Goal: Information Seeking & Learning: Find specific fact

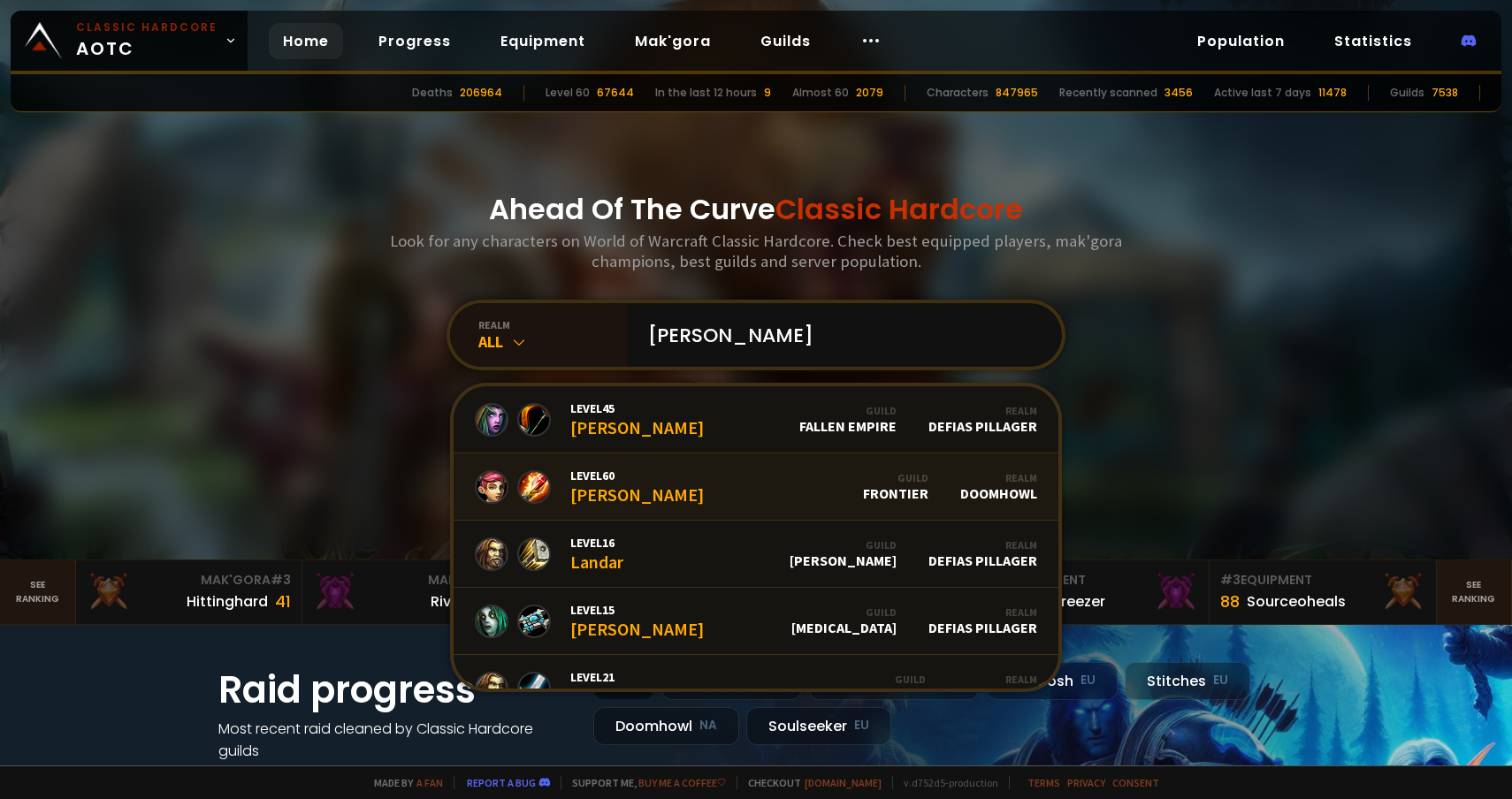
type input "[PERSON_NAME]"
click at [723, 493] on link "Level 60 [PERSON_NAME] Guild Frontier Realm Doomhowl" at bounding box center [756, 487] width 605 height 67
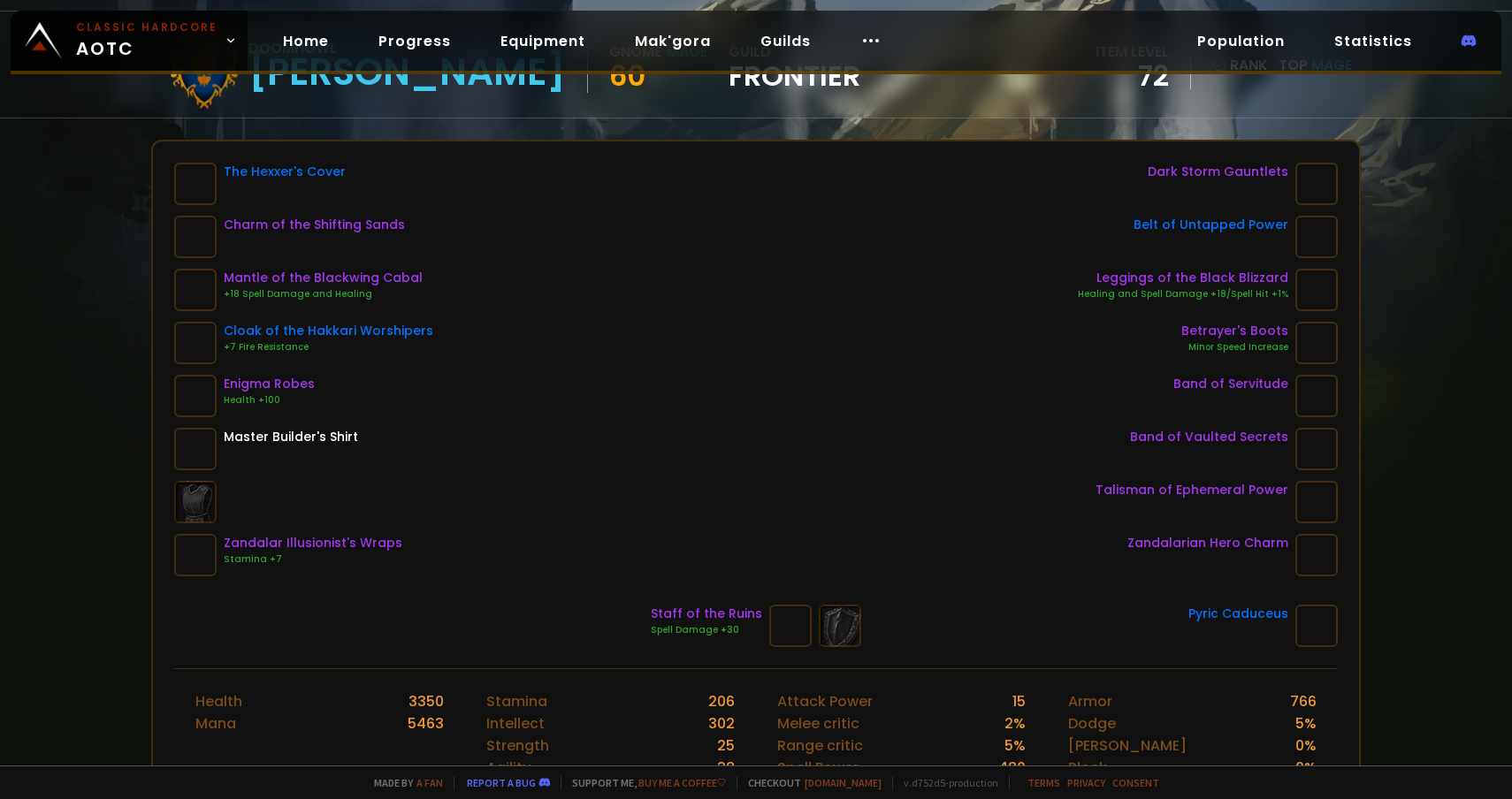
scroll to position [173, 0]
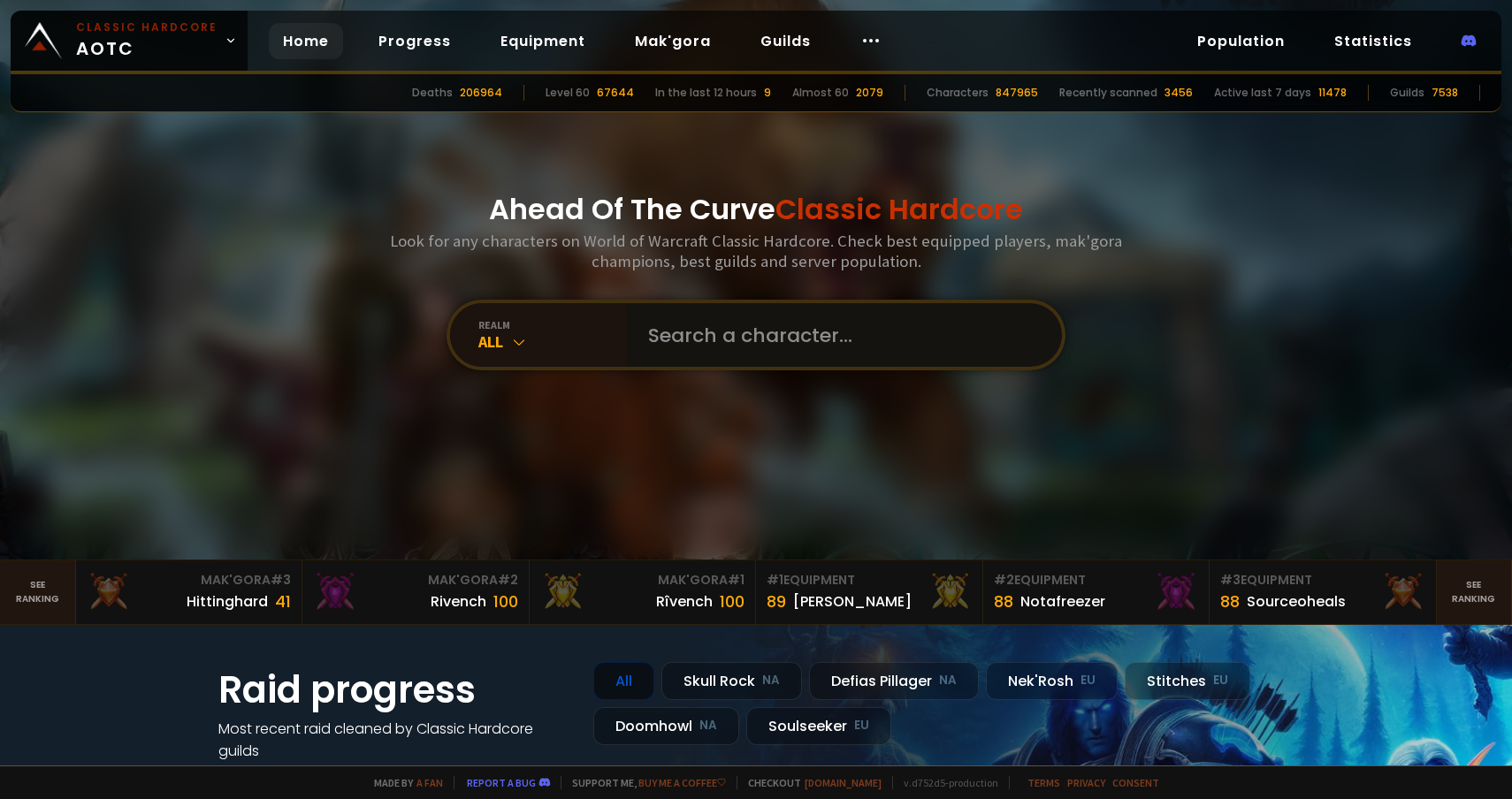
click at [740, 350] on input "text" at bounding box center [839, 335] width 403 height 64
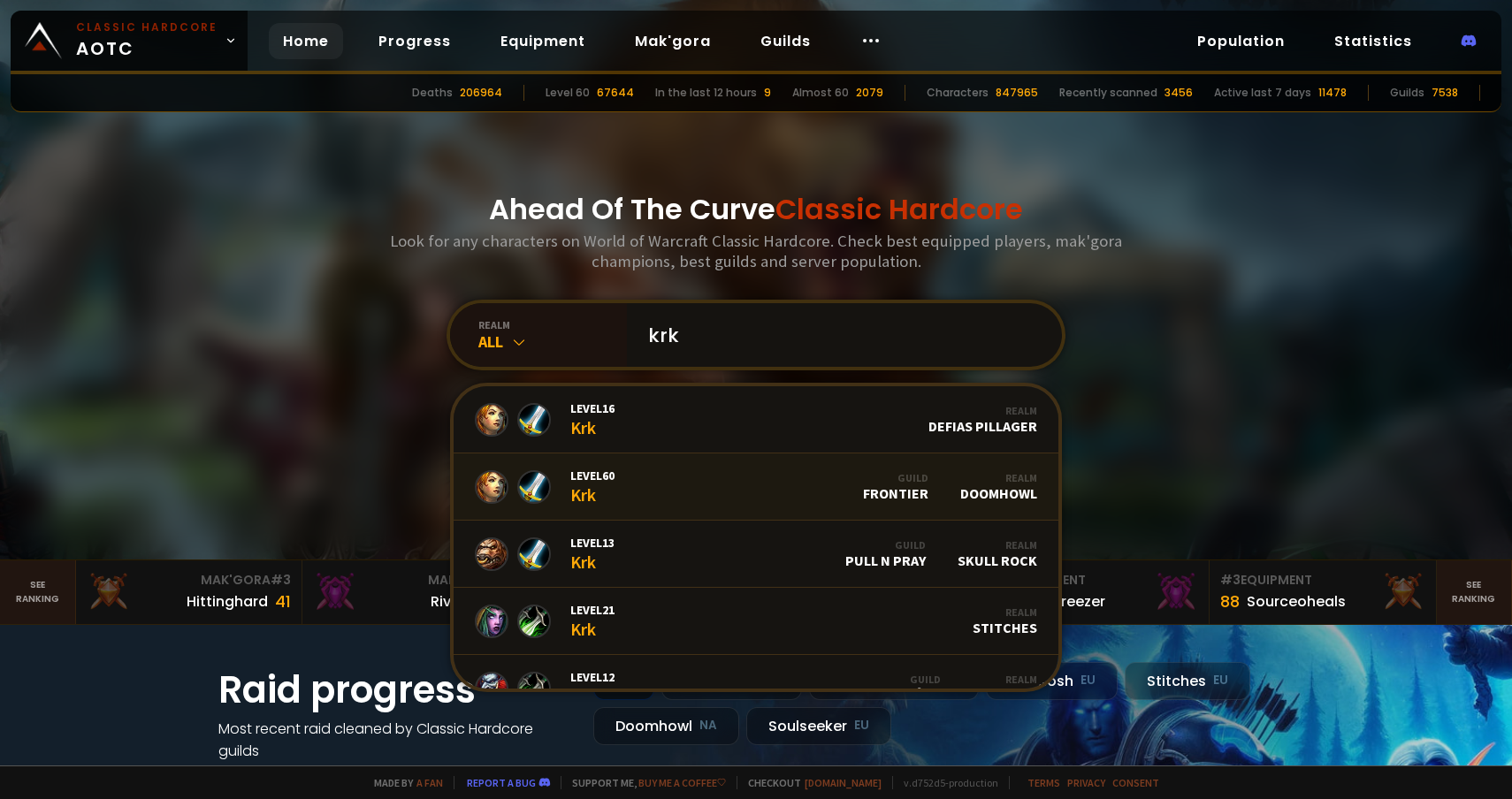
type input "krk"
click at [743, 485] on link "Level 60 Krk Guild Frontier Realm Doomhowl" at bounding box center [756, 487] width 605 height 67
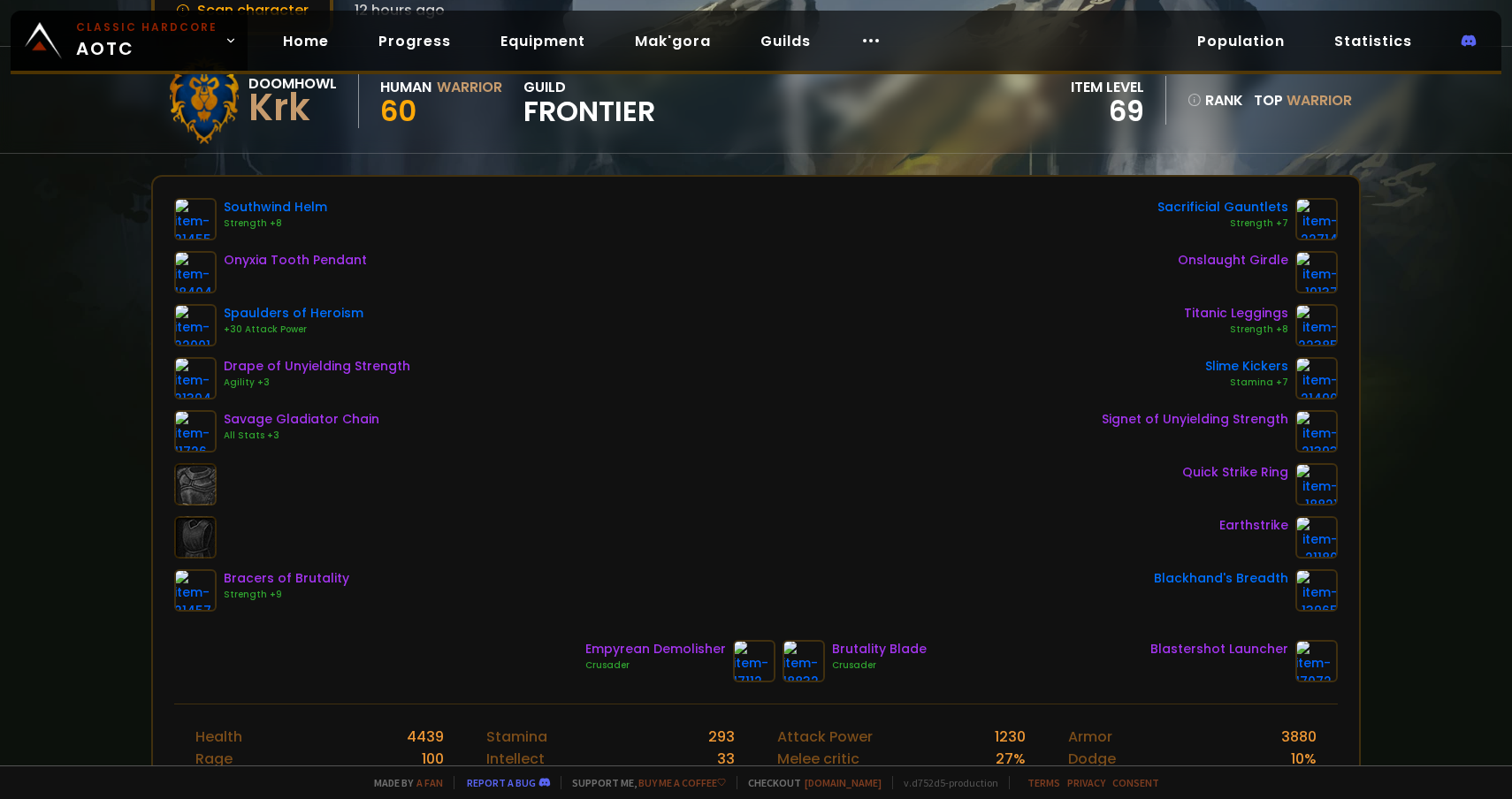
scroll to position [139, 0]
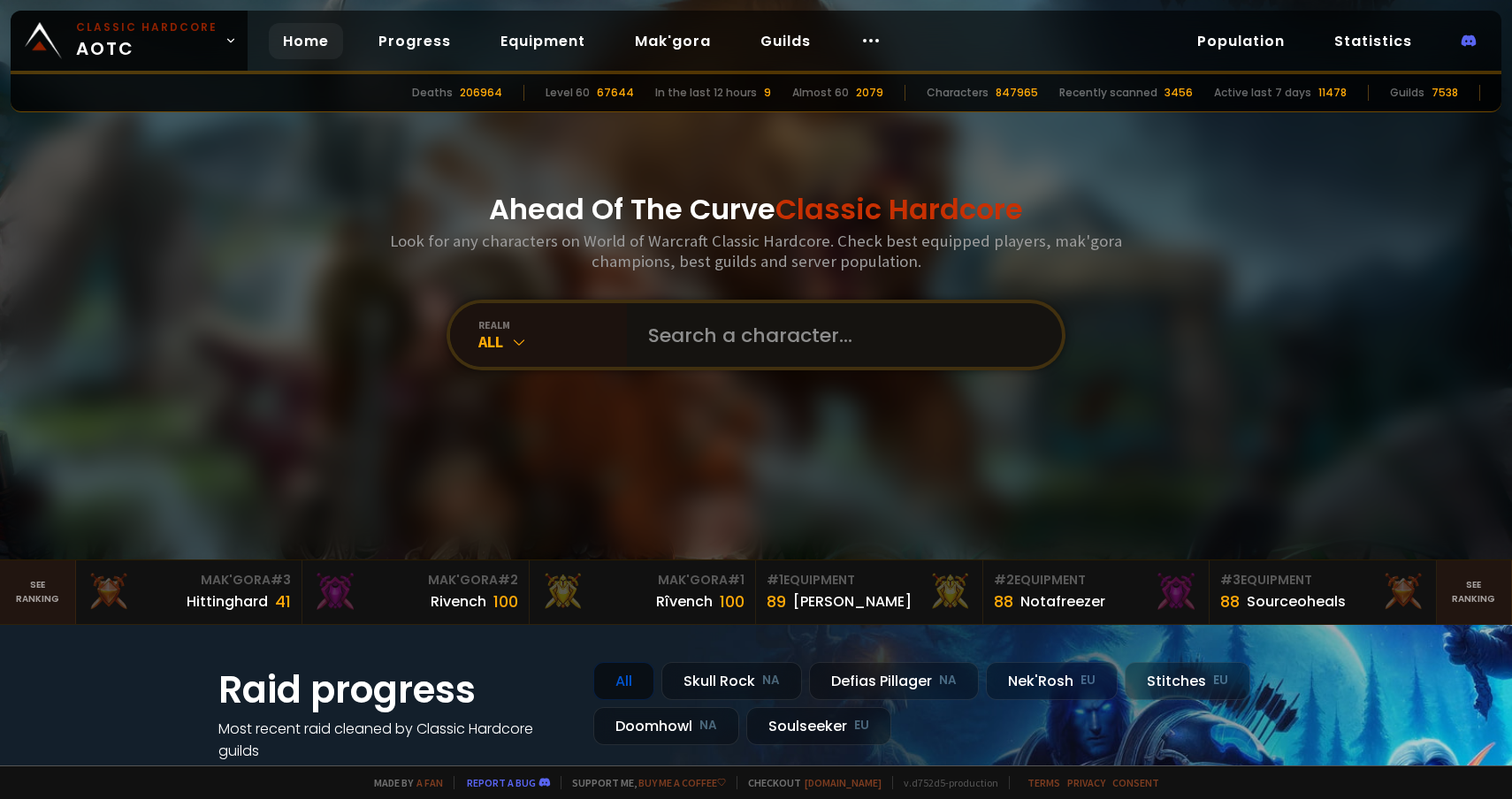
click at [688, 335] on input "text" at bounding box center [839, 335] width 403 height 64
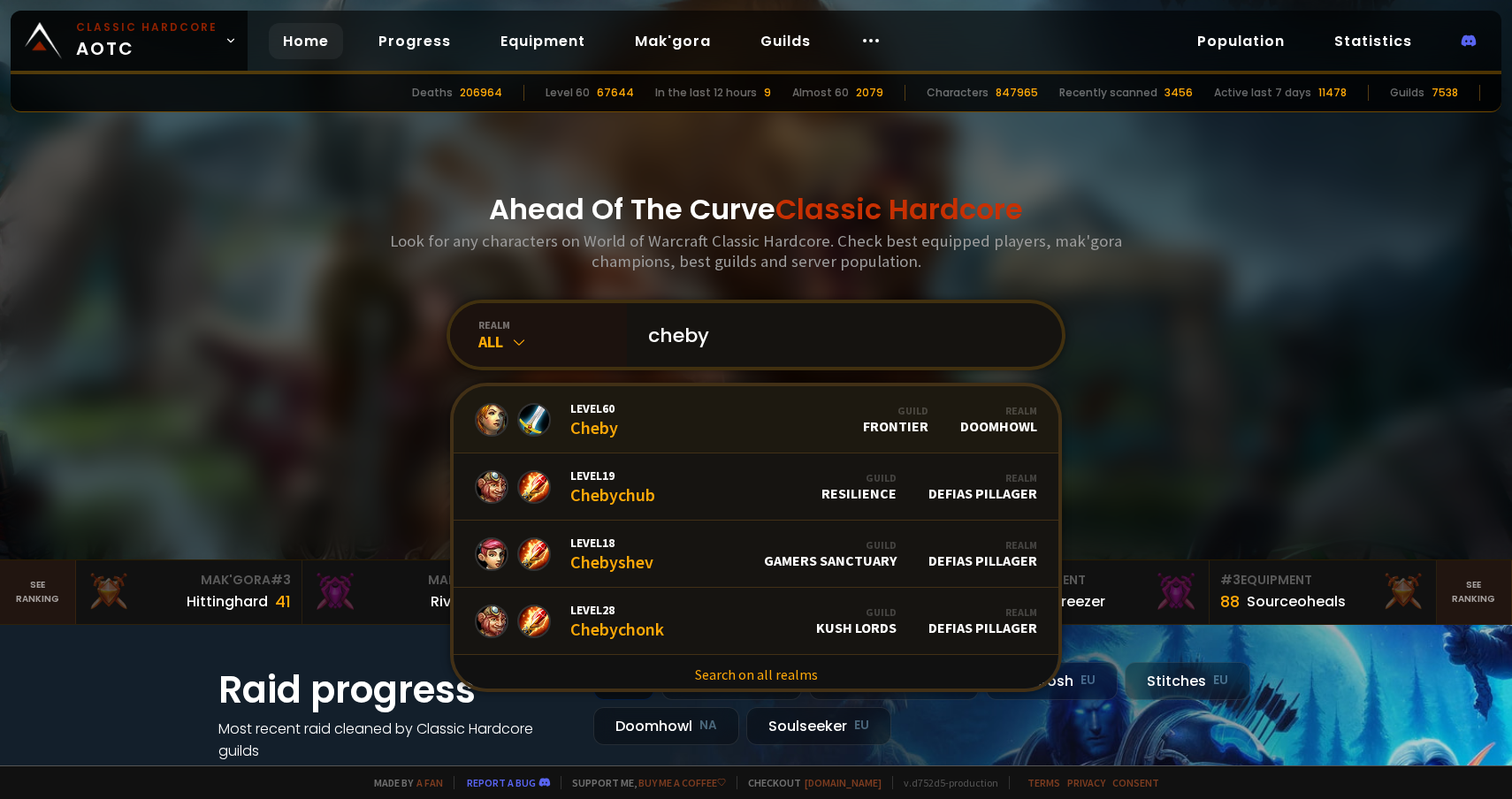
type input "cheby"
click at [674, 429] on link "Level 60 Cheby Guild Frontier Realm Doomhowl" at bounding box center [756, 420] width 605 height 67
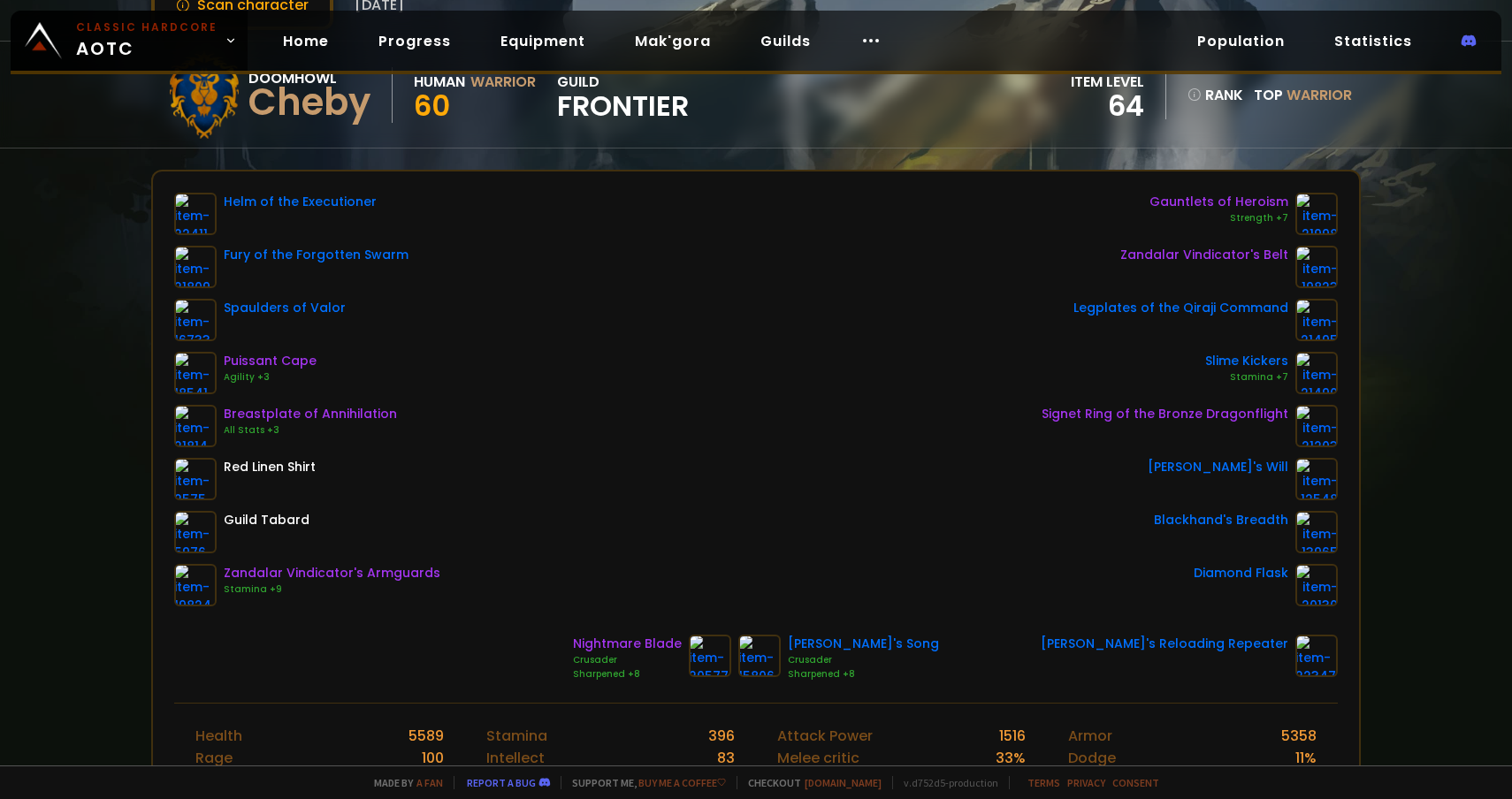
scroll to position [136, 0]
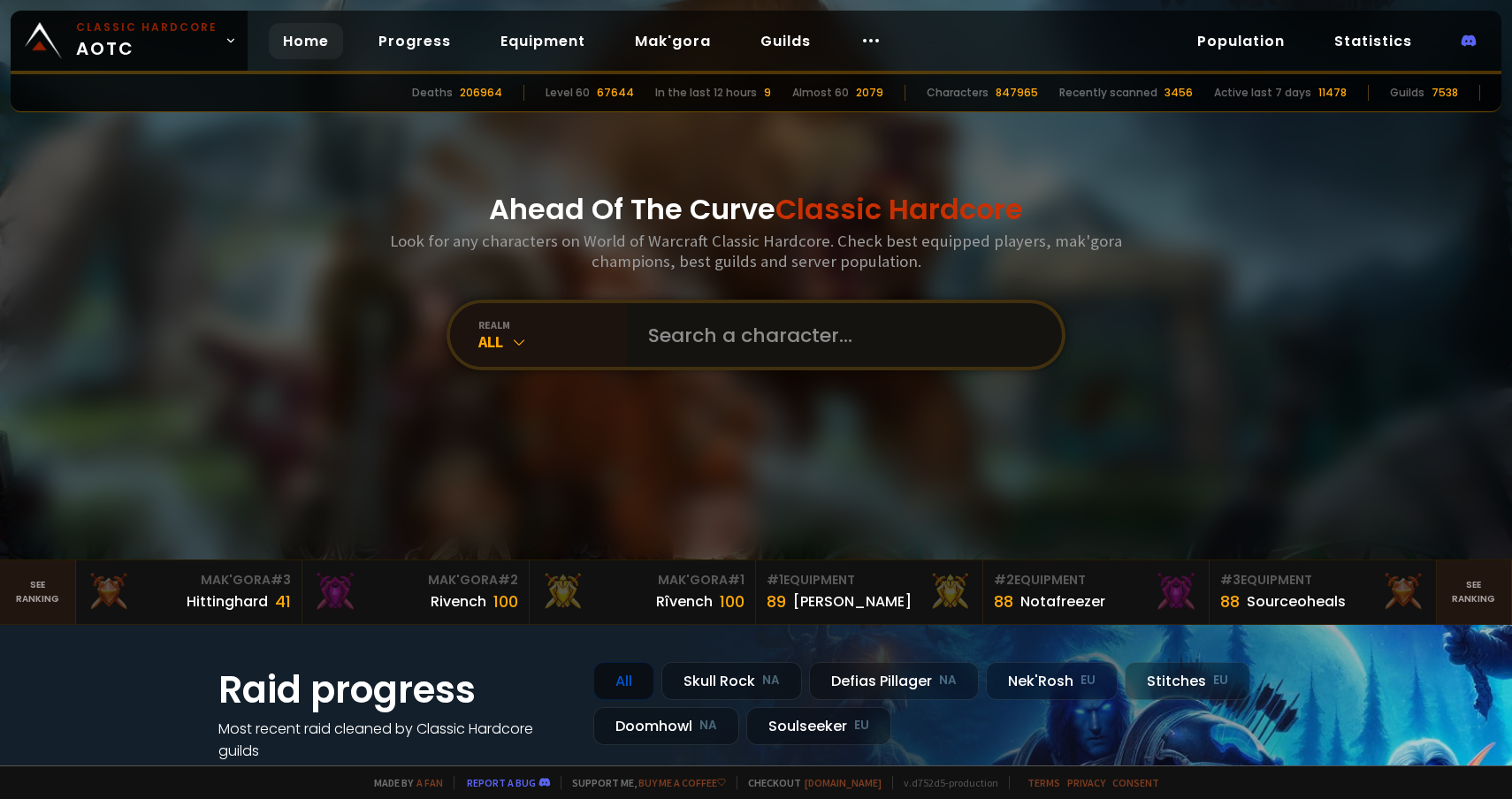
click at [751, 348] on input "text" at bounding box center [839, 335] width 403 height 64
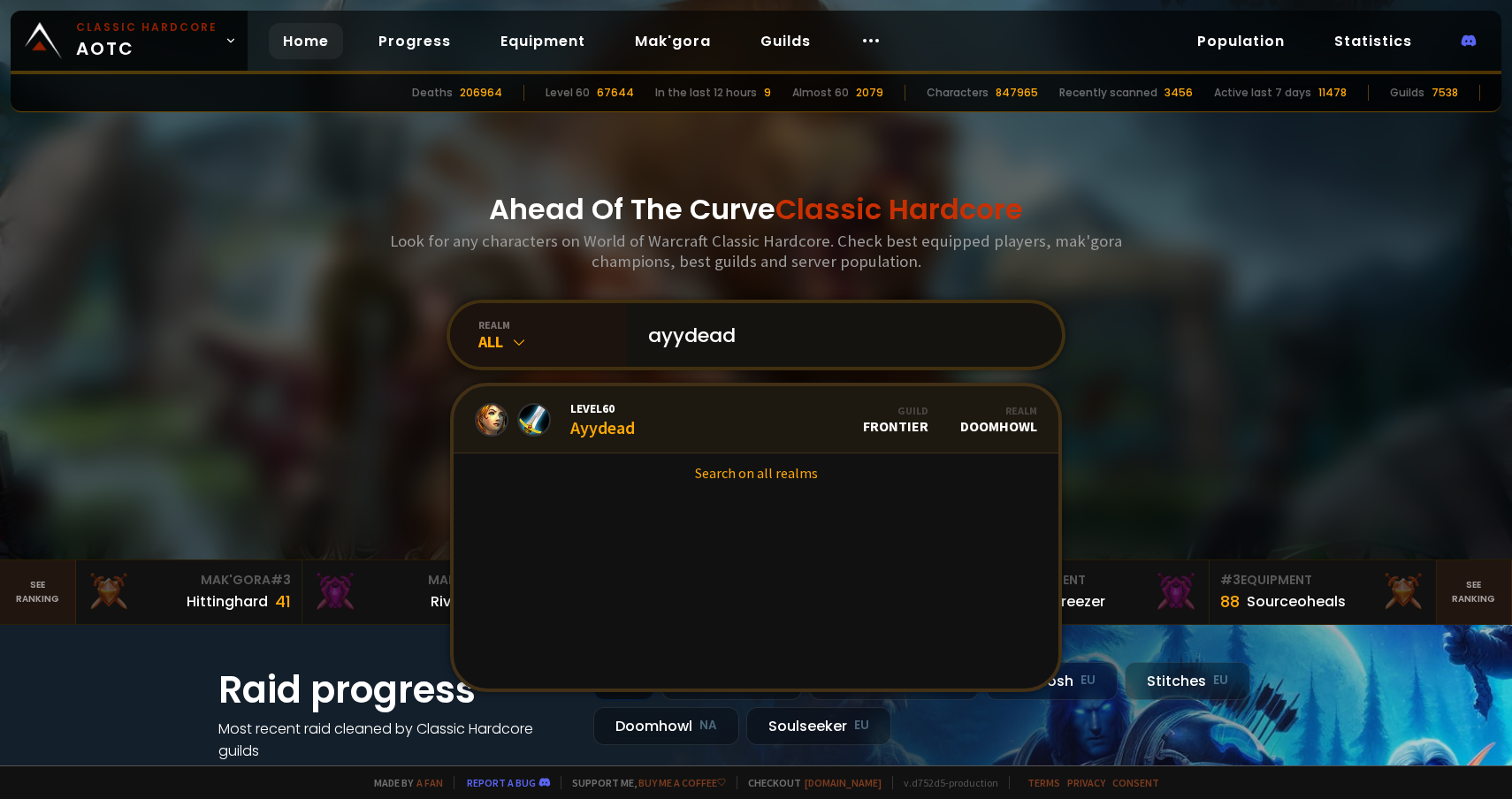
type input "ayydead"
click at [743, 418] on link "Level 60 Ayydead Guild Frontier Realm Doomhowl" at bounding box center [756, 420] width 605 height 67
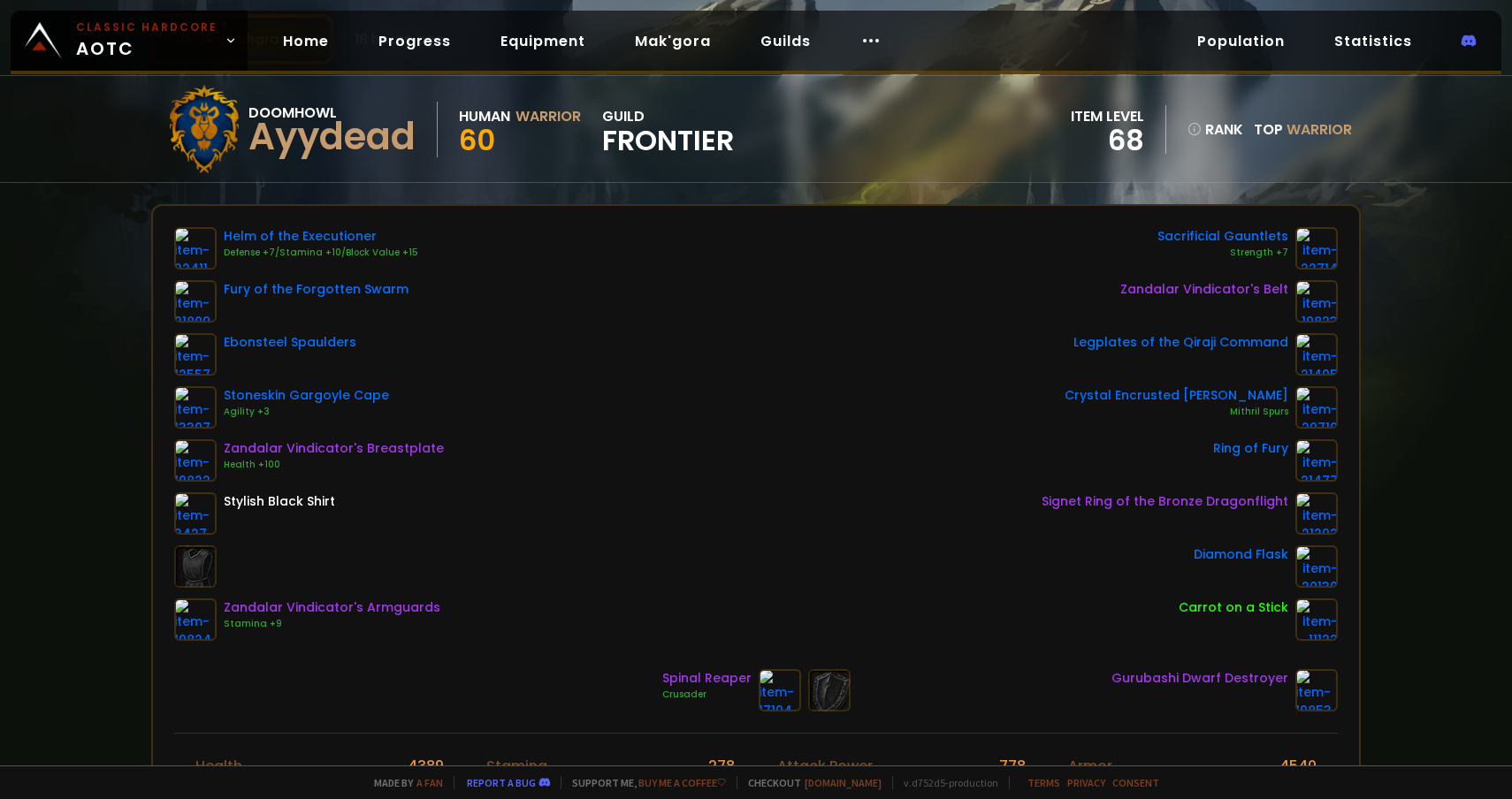
scroll to position [107, 0]
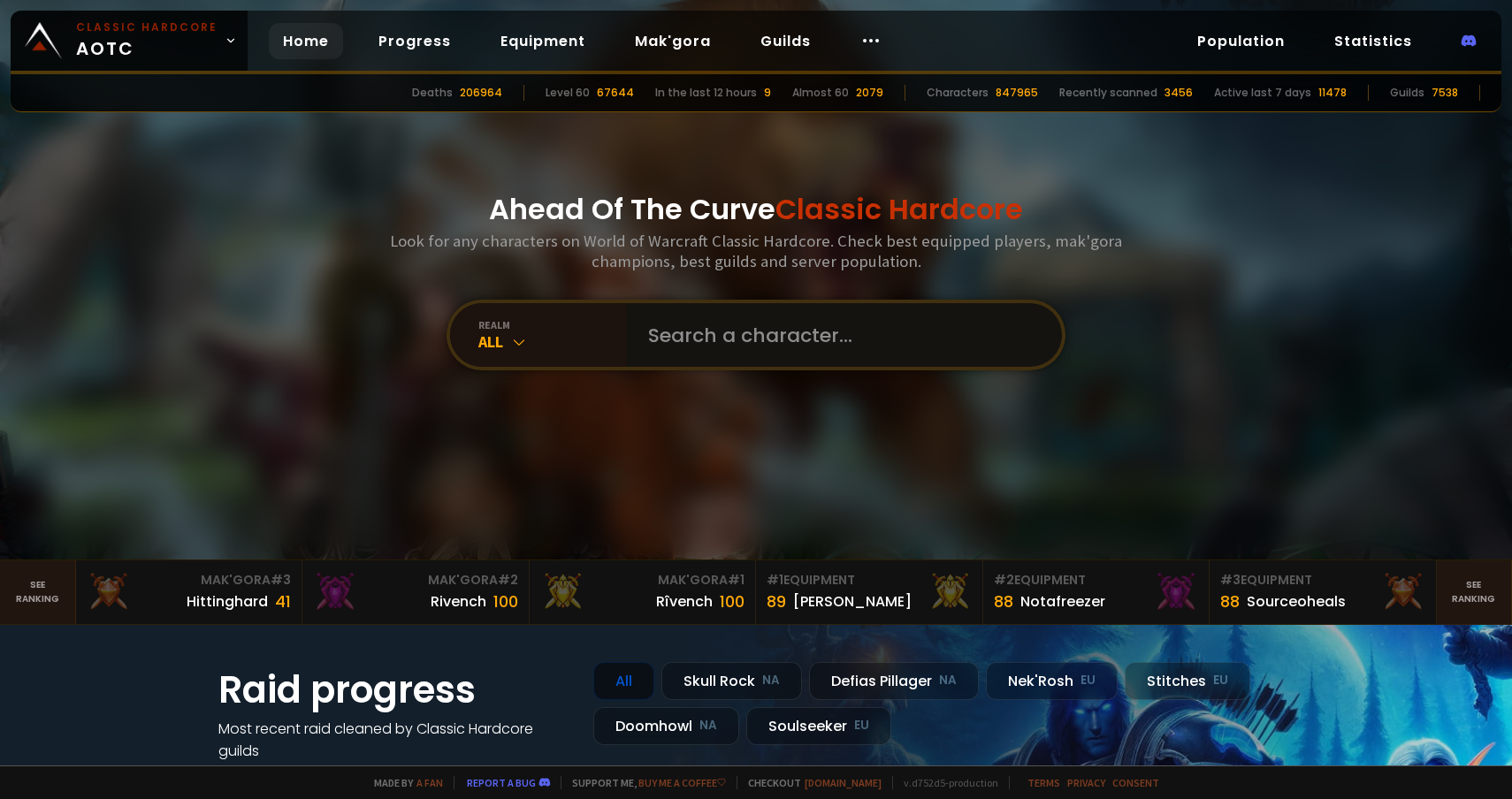
click at [641, 308] on input "text" at bounding box center [839, 335] width 403 height 64
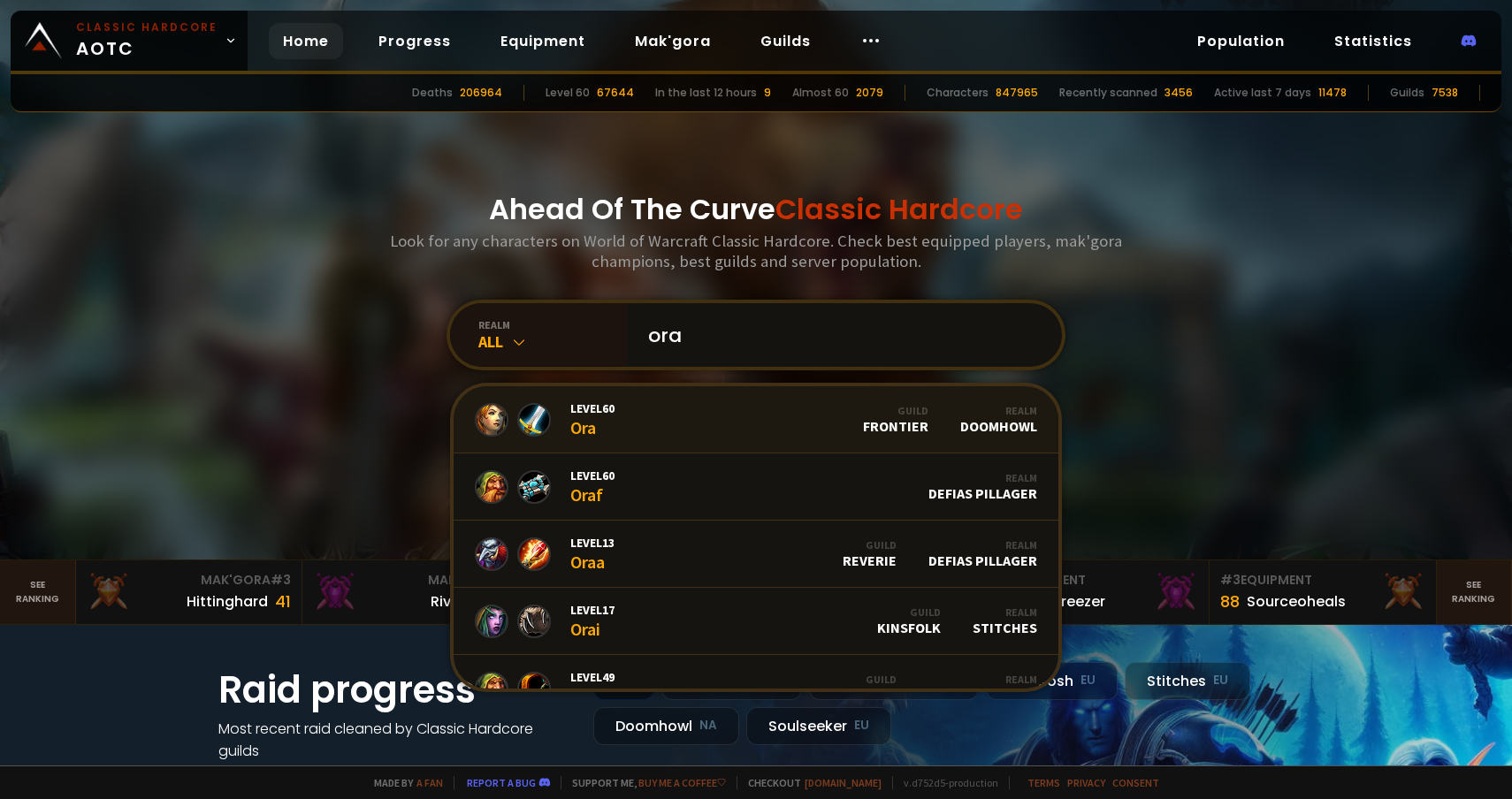
type input "ora"
click at [679, 413] on link "Level 60 Ora Guild Frontier Realm Doomhowl" at bounding box center [756, 420] width 605 height 67
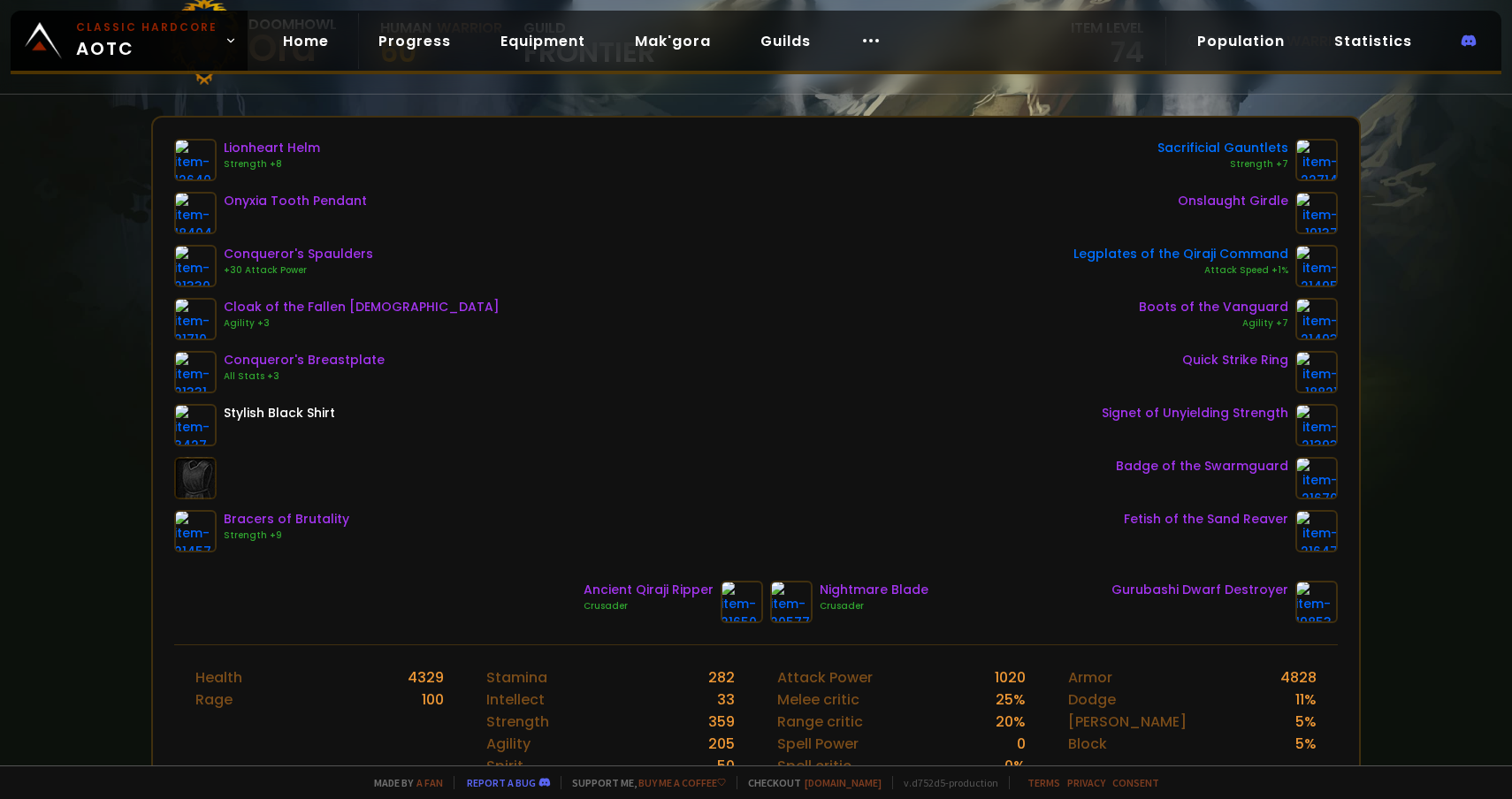
scroll to position [195, 0]
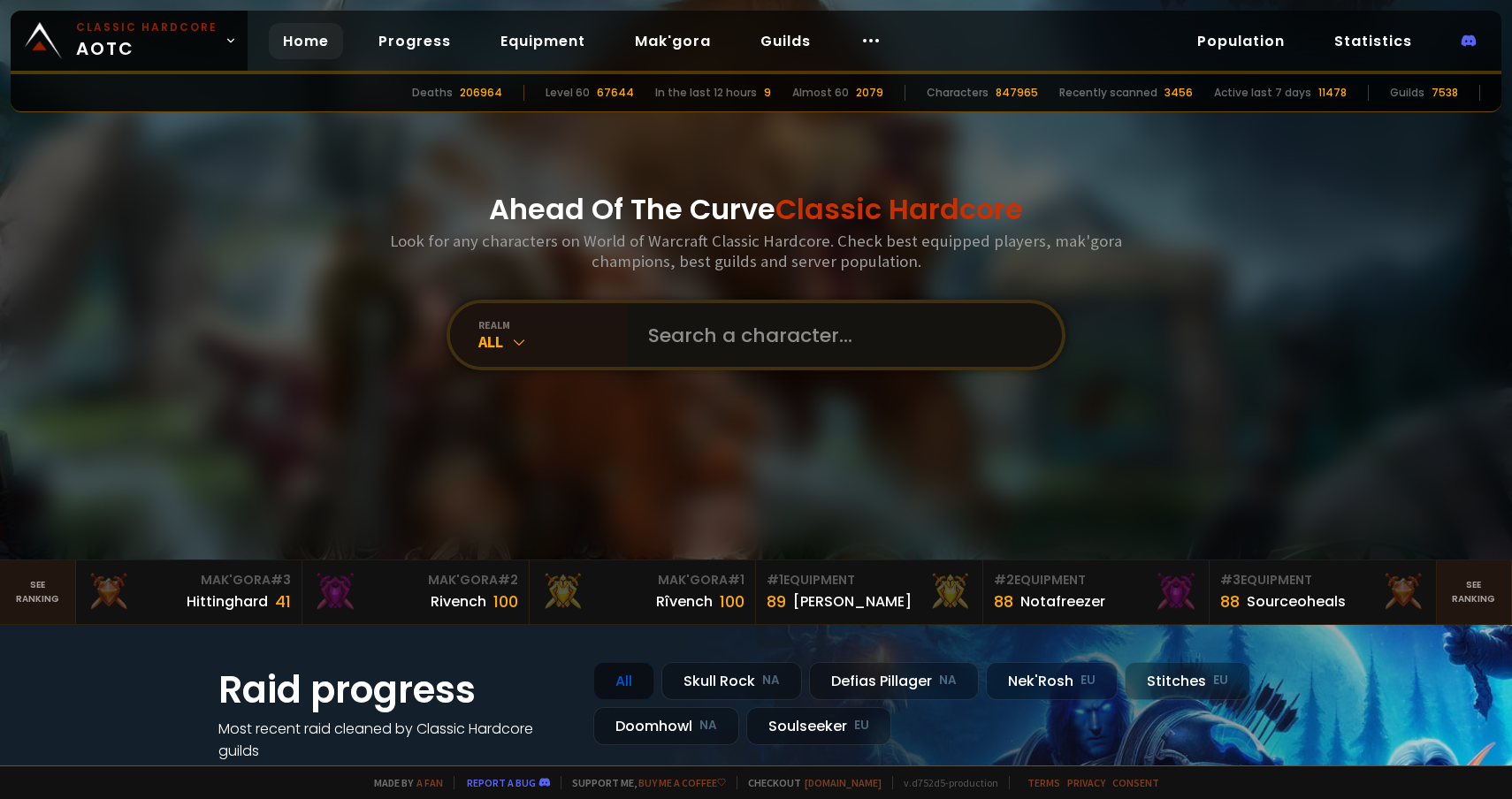
click at [667, 337] on input "text" at bounding box center [839, 335] width 403 height 64
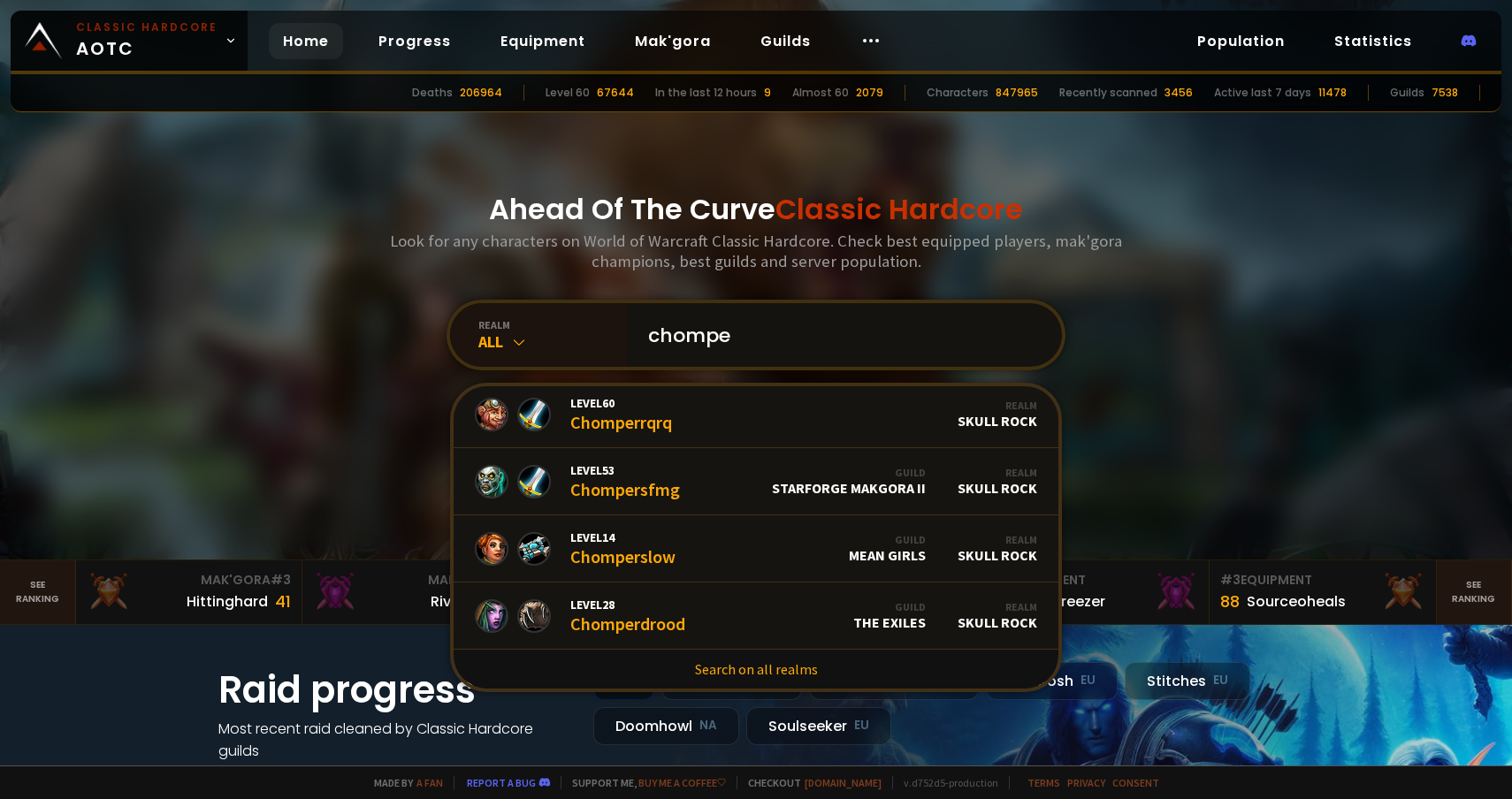
scroll to position [9, 0]
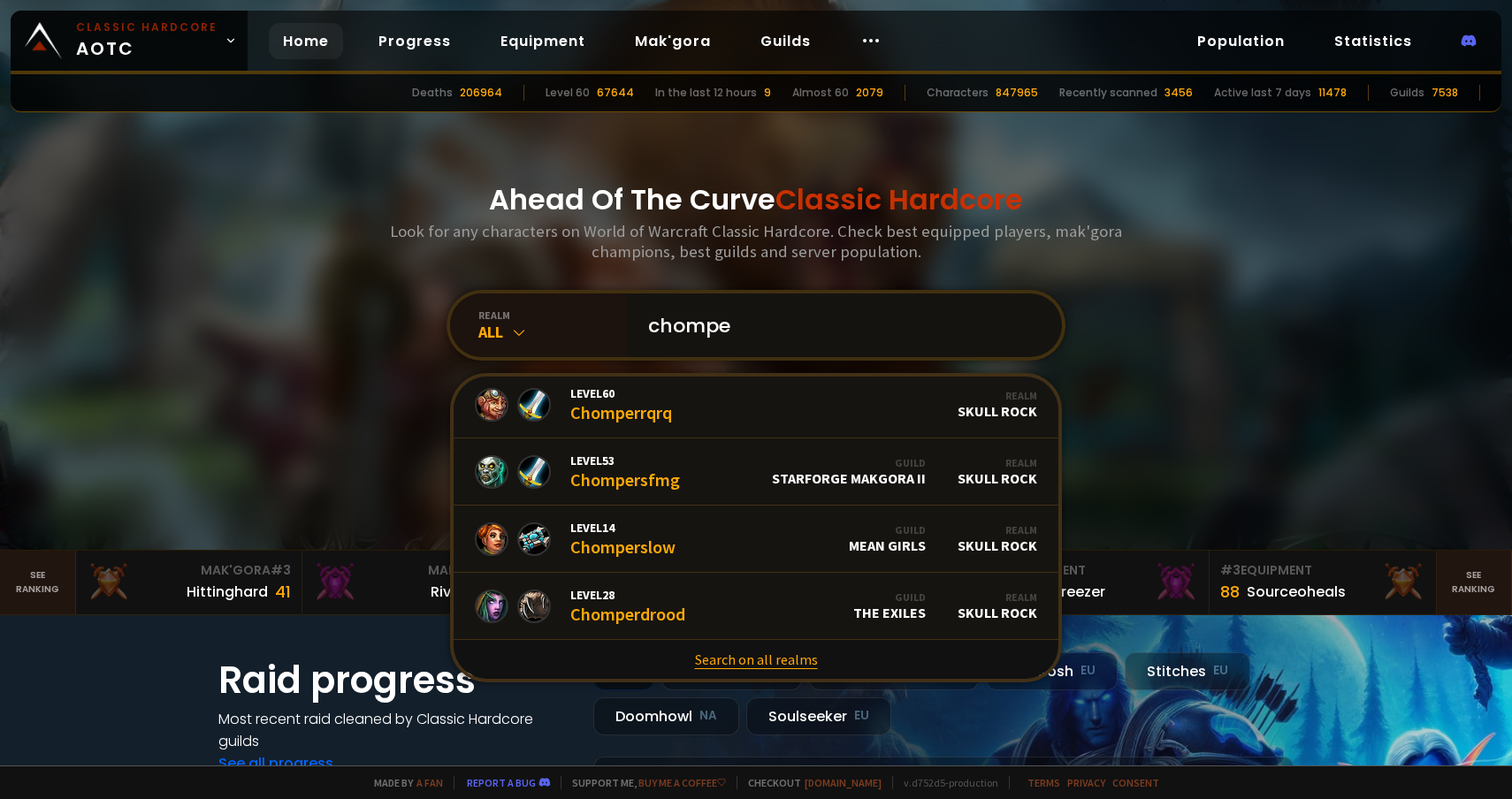
type input "chompe"
click at [757, 664] on link "Search on all realms" at bounding box center [756, 659] width 605 height 39
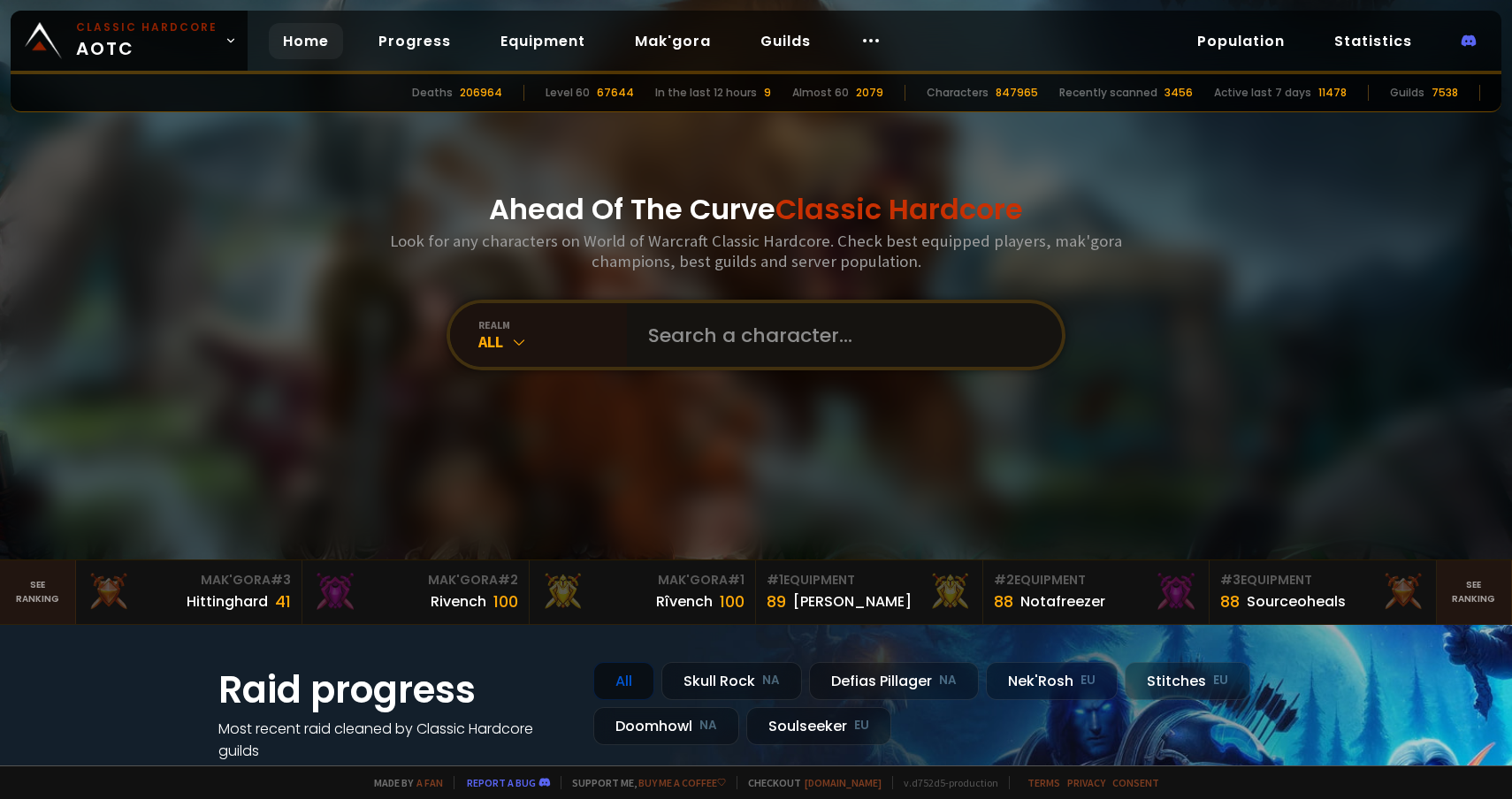
click at [688, 349] on input "text" at bounding box center [839, 335] width 403 height 64
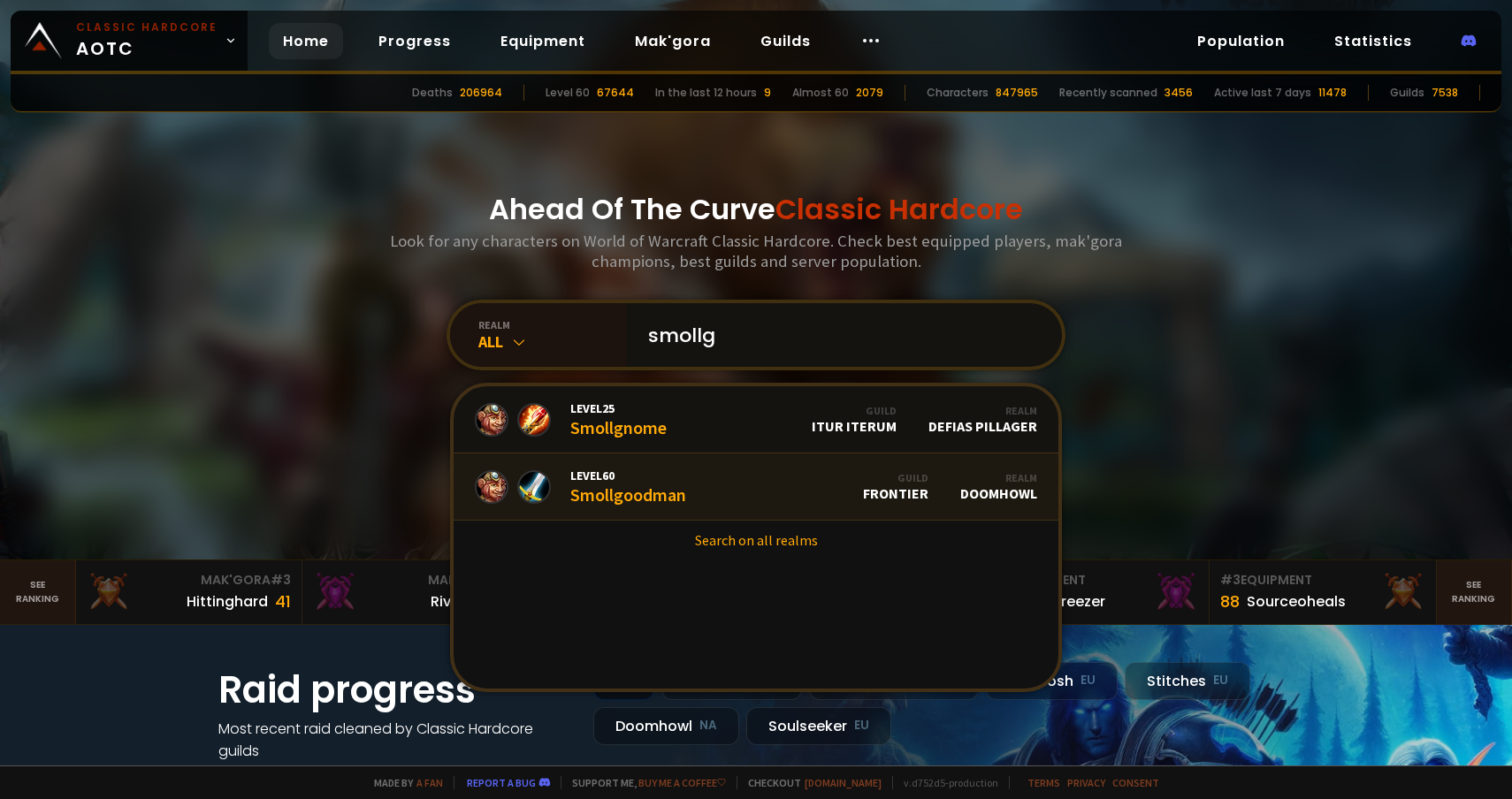
type input "smollg"
click at [767, 474] on link "Level 60 Smollgoodman Guild Frontier Realm Doomhowl" at bounding box center [756, 487] width 605 height 67
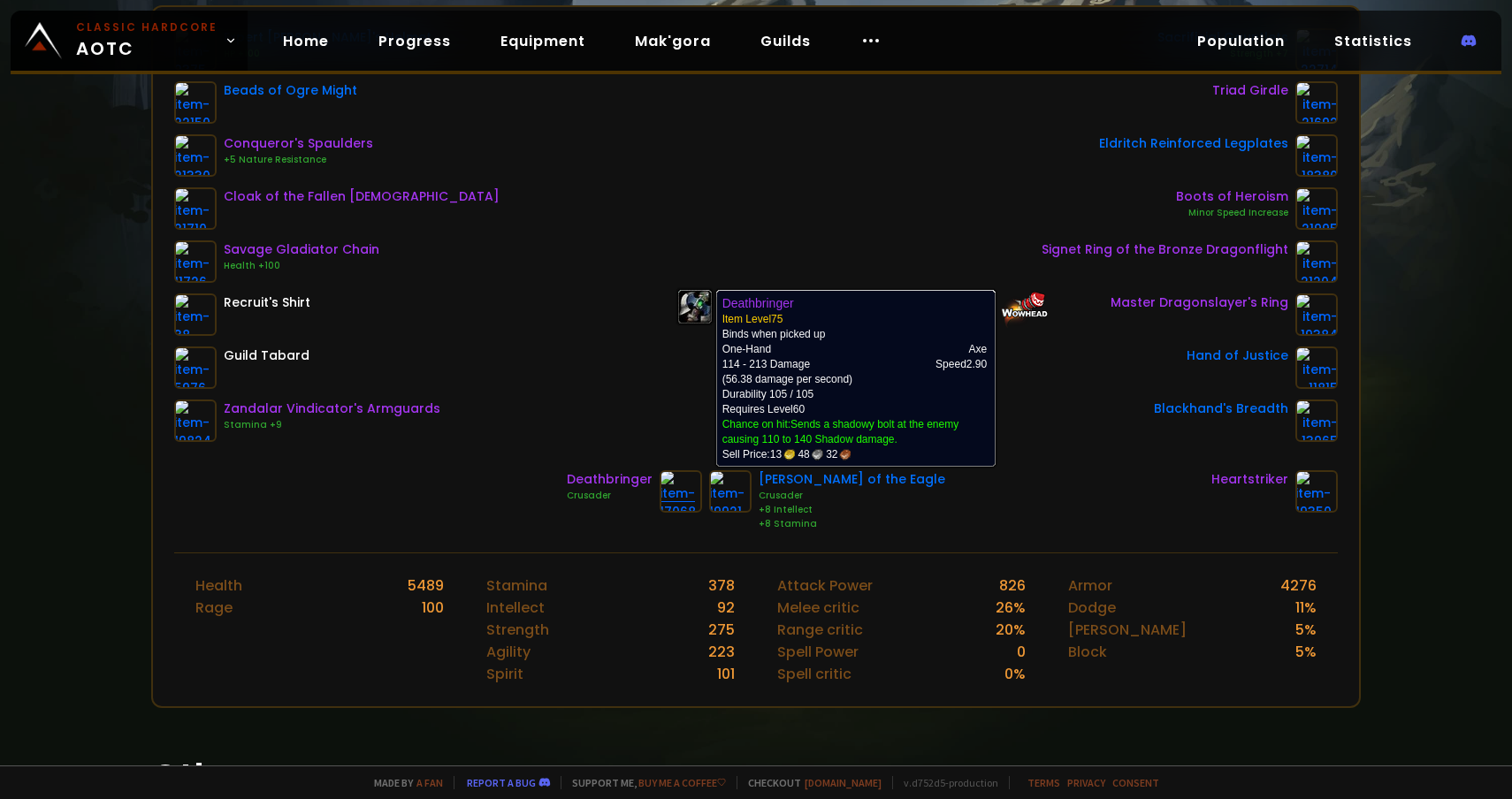
scroll to position [192, 0]
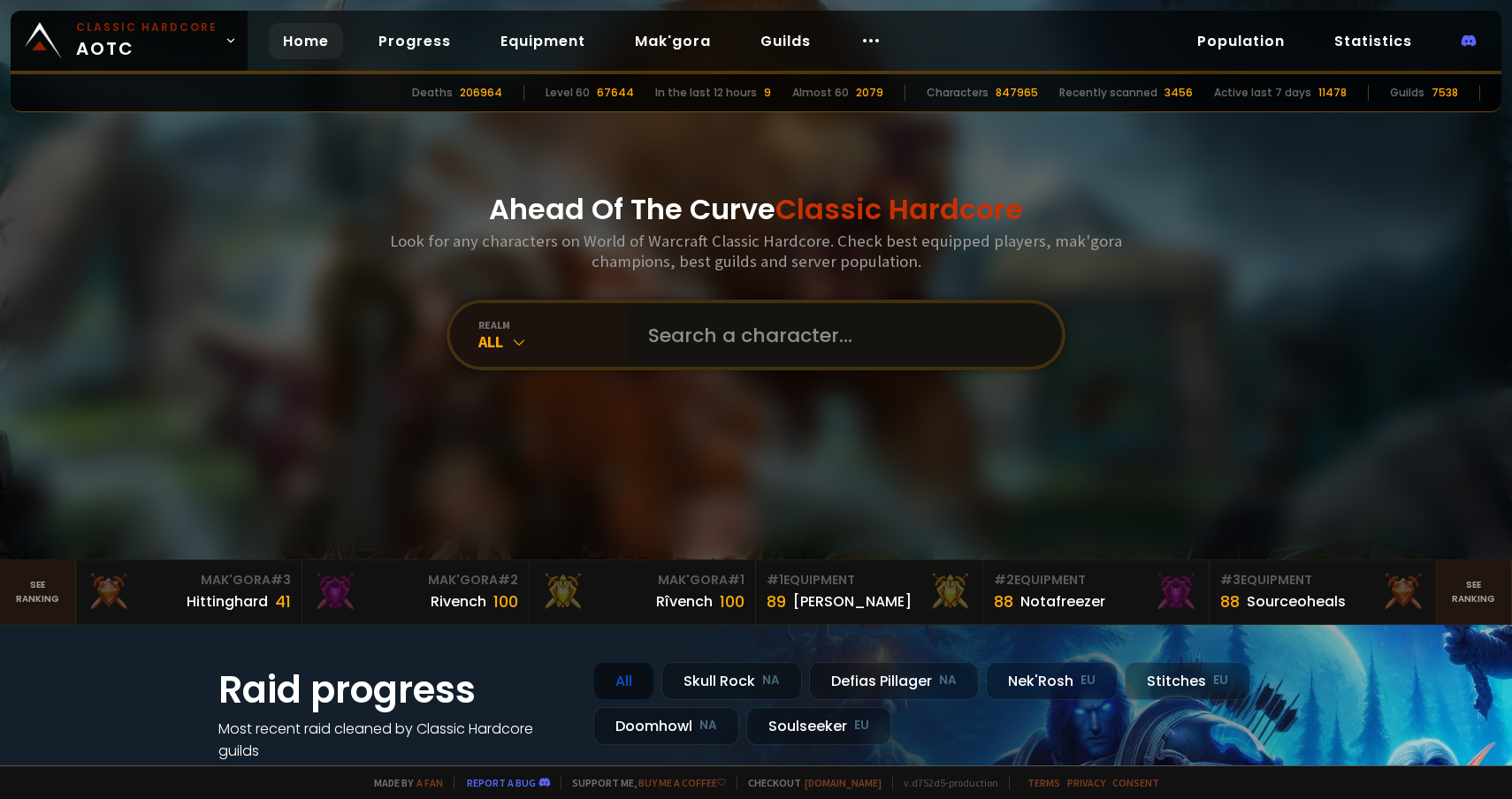
click at [754, 354] on input "text" at bounding box center [839, 335] width 403 height 64
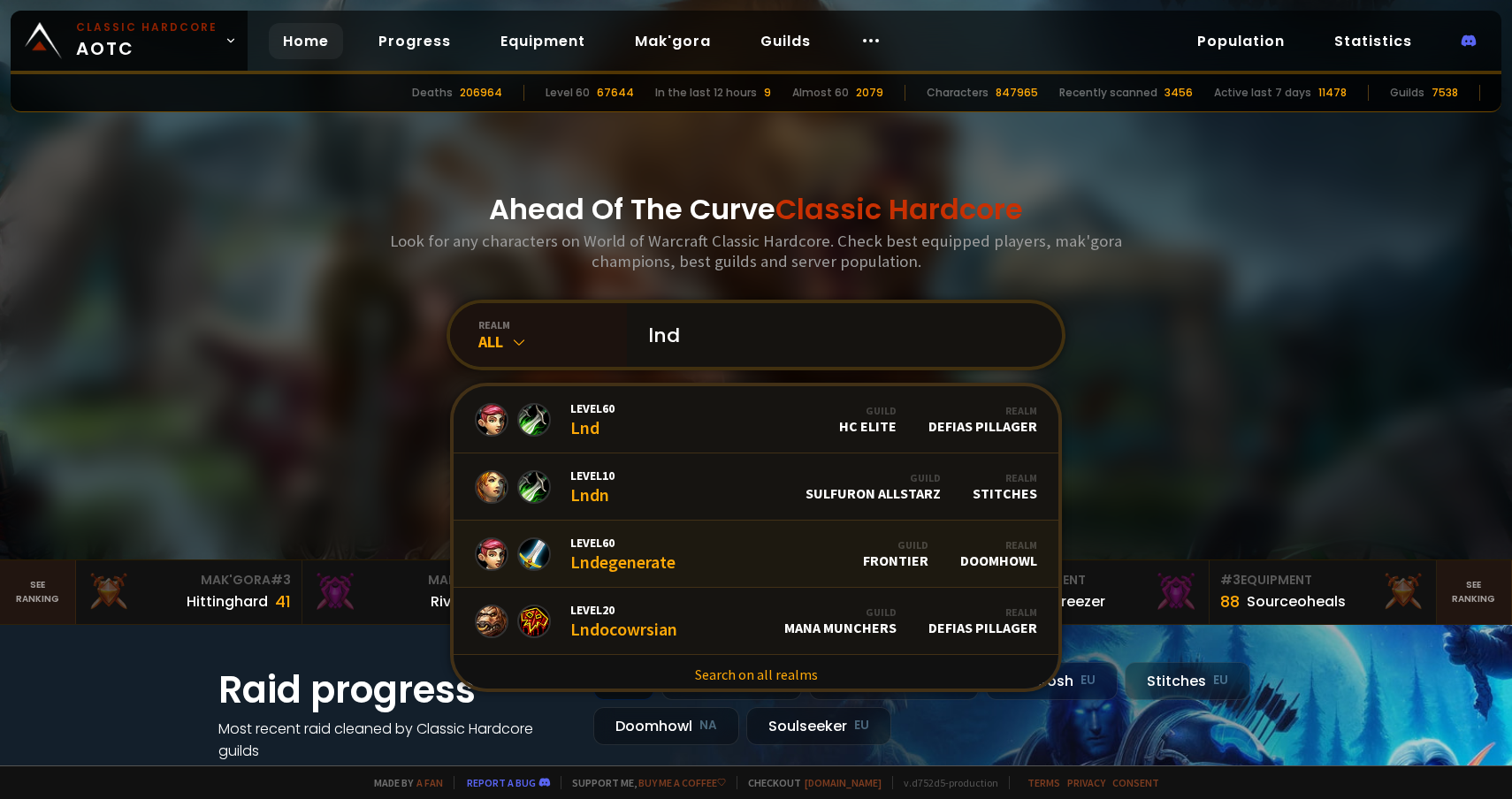
type input "lnd"
click at [756, 553] on link "Level 60 Lndegenerate Guild Frontier Realm Doomhowl" at bounding box center [756, 554] width 605 height 67
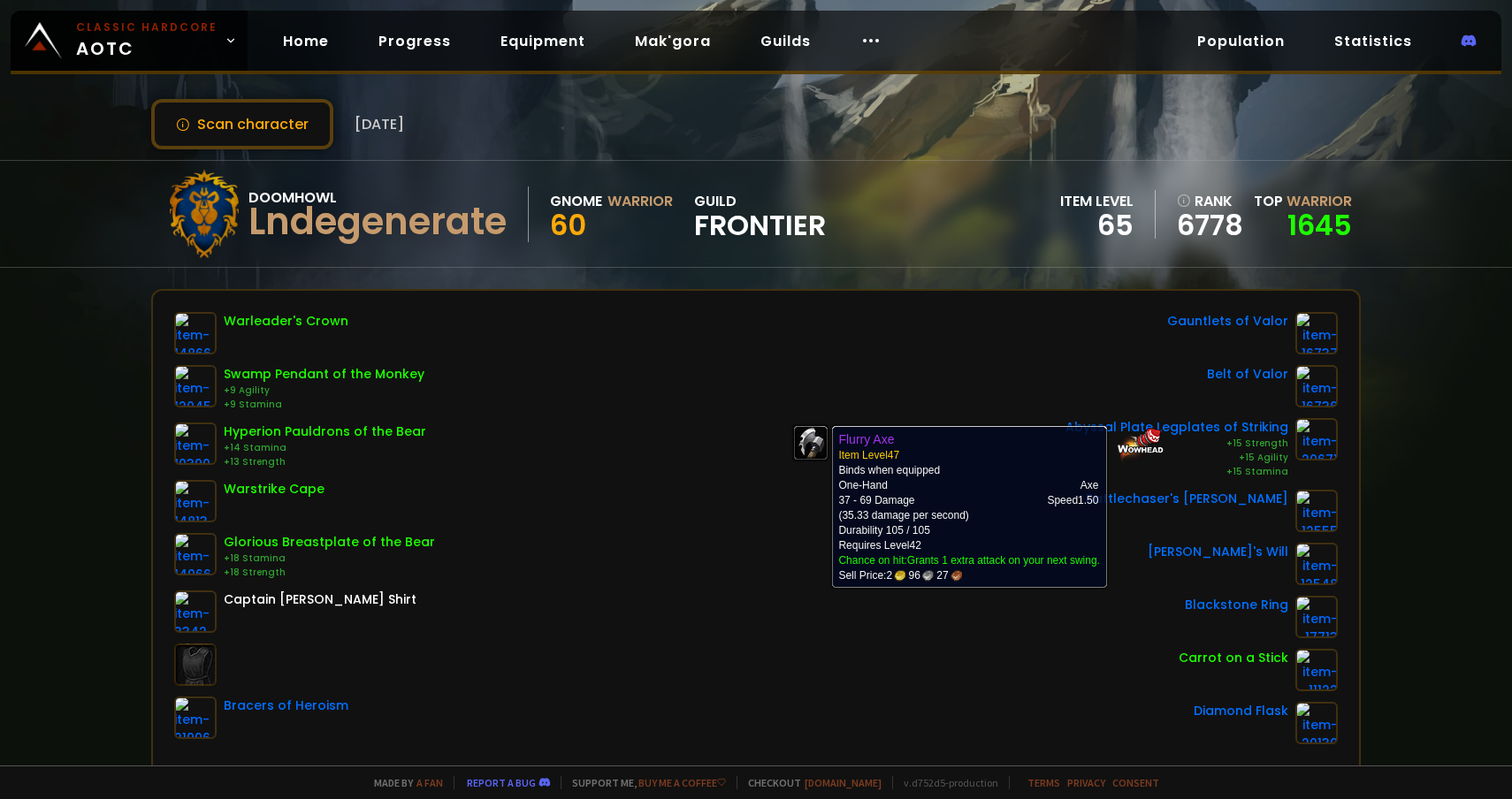
scroll to position [26, 0]
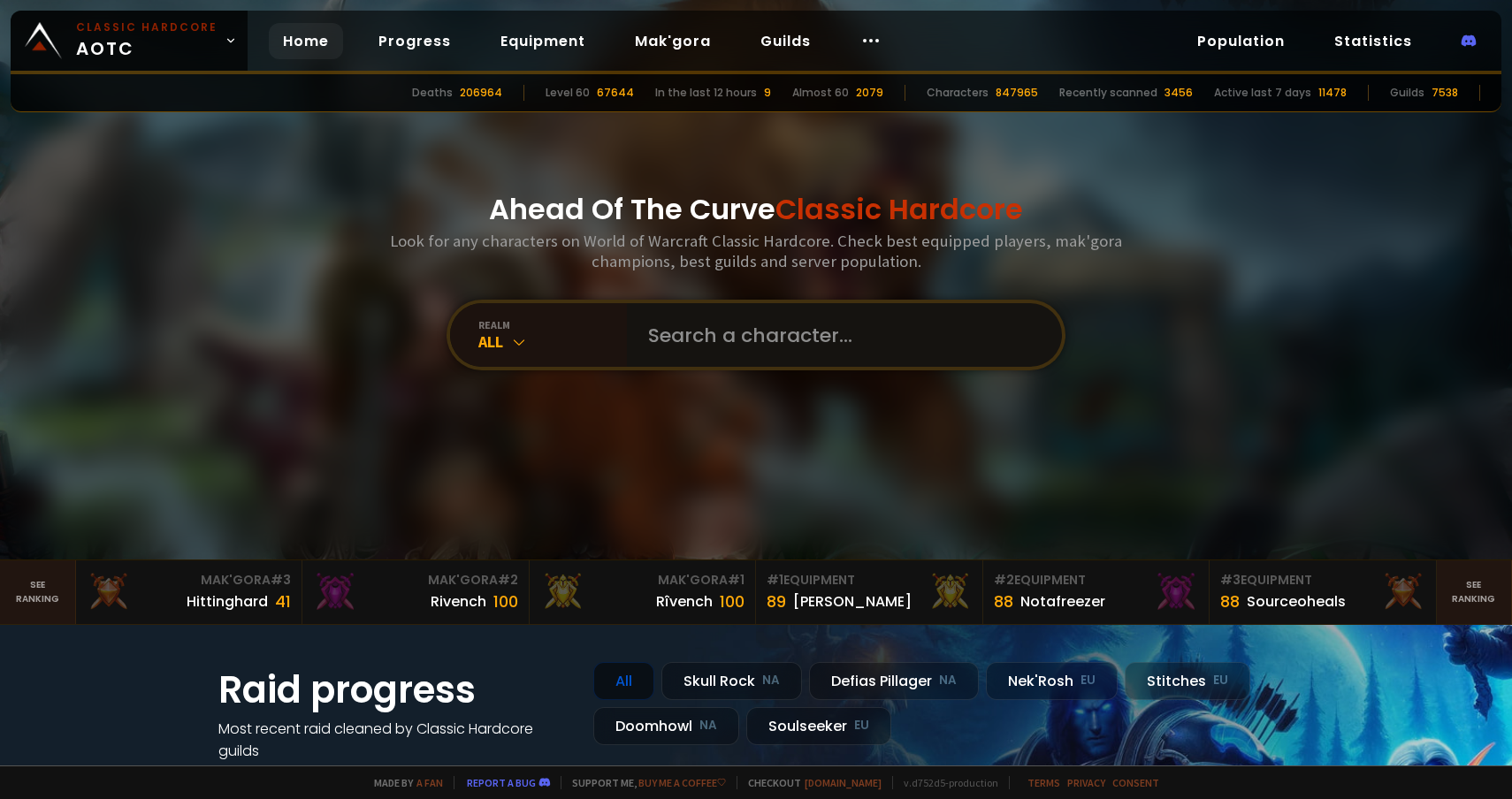
click at [679, 327] on input "text" at bounding box center [839, 335] width 403 height 64
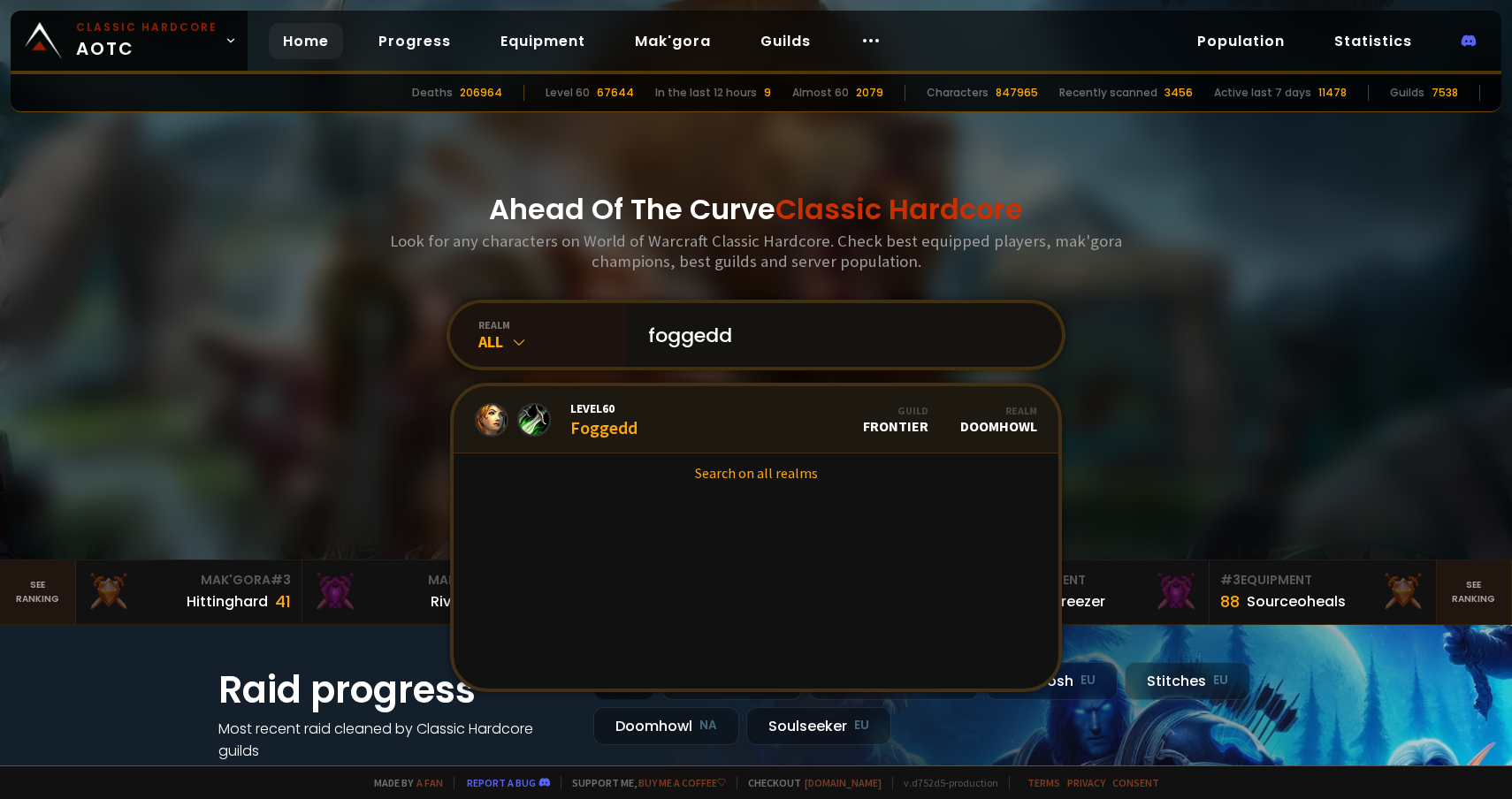
type input "foggedd"
click at [687, 400] on link "Level 60 Foggedd Guild Frontier Realm Doomhowl" at bounding box center [756, 420] width 605 height 67
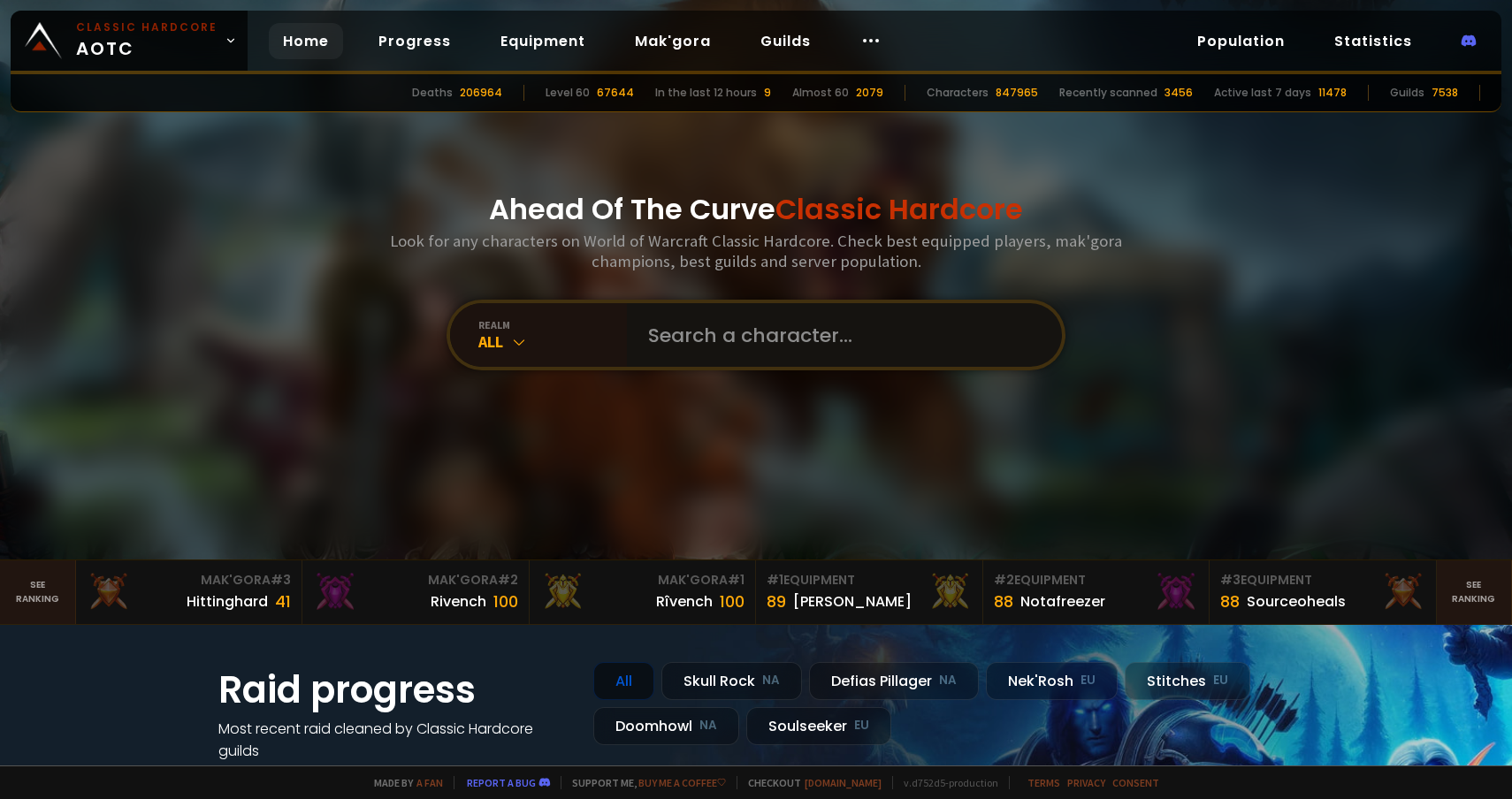
click at [661, 331] on input "text" at bounding box center [839, 335] width 403 height 64
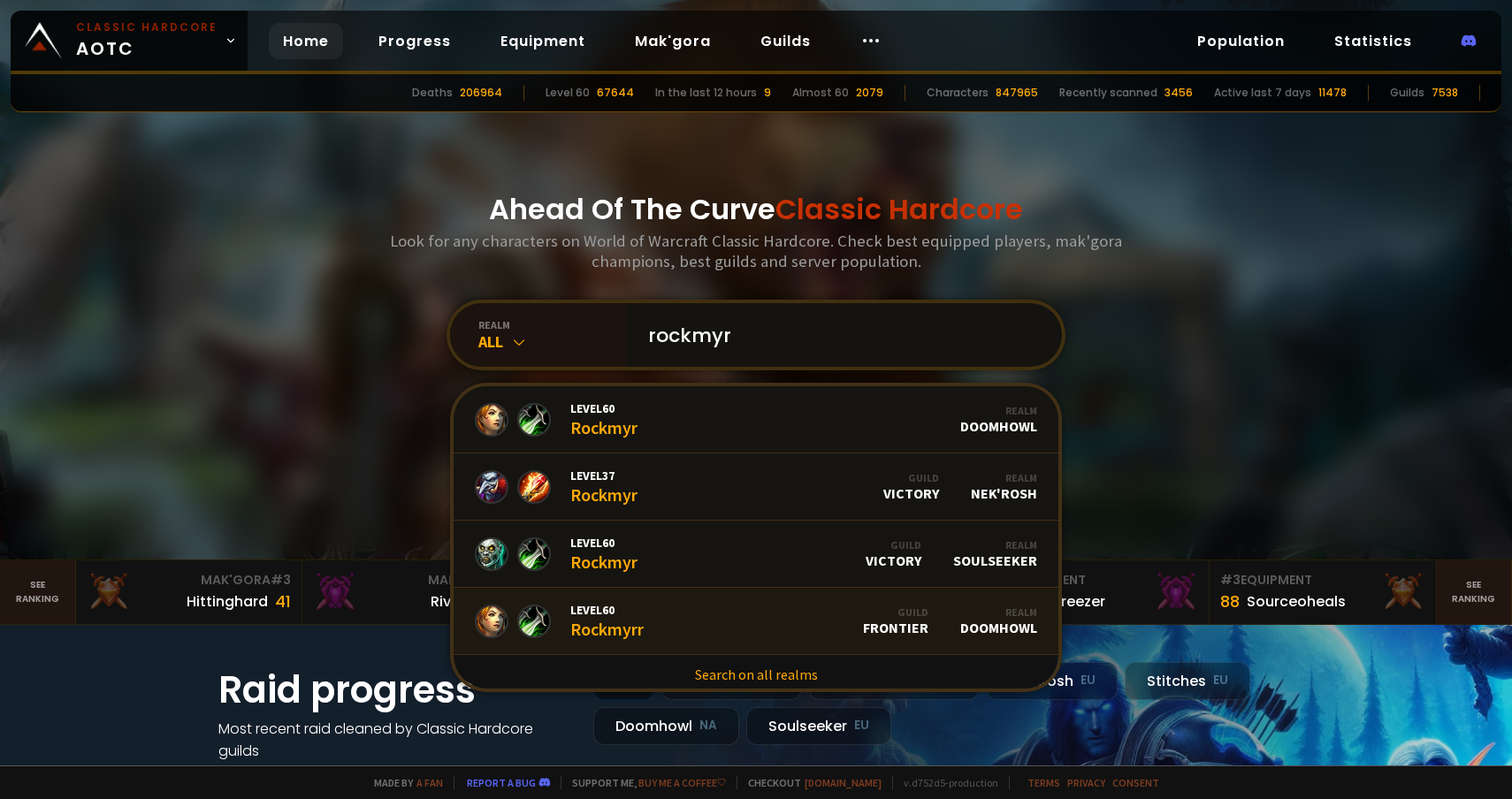
type input "rockmyr"
click at [716, 627] on link "Level 60 Rockmyrr Guild Frontier Realm Doomhowl" at bounding box center [756, 621] width 605 height 67
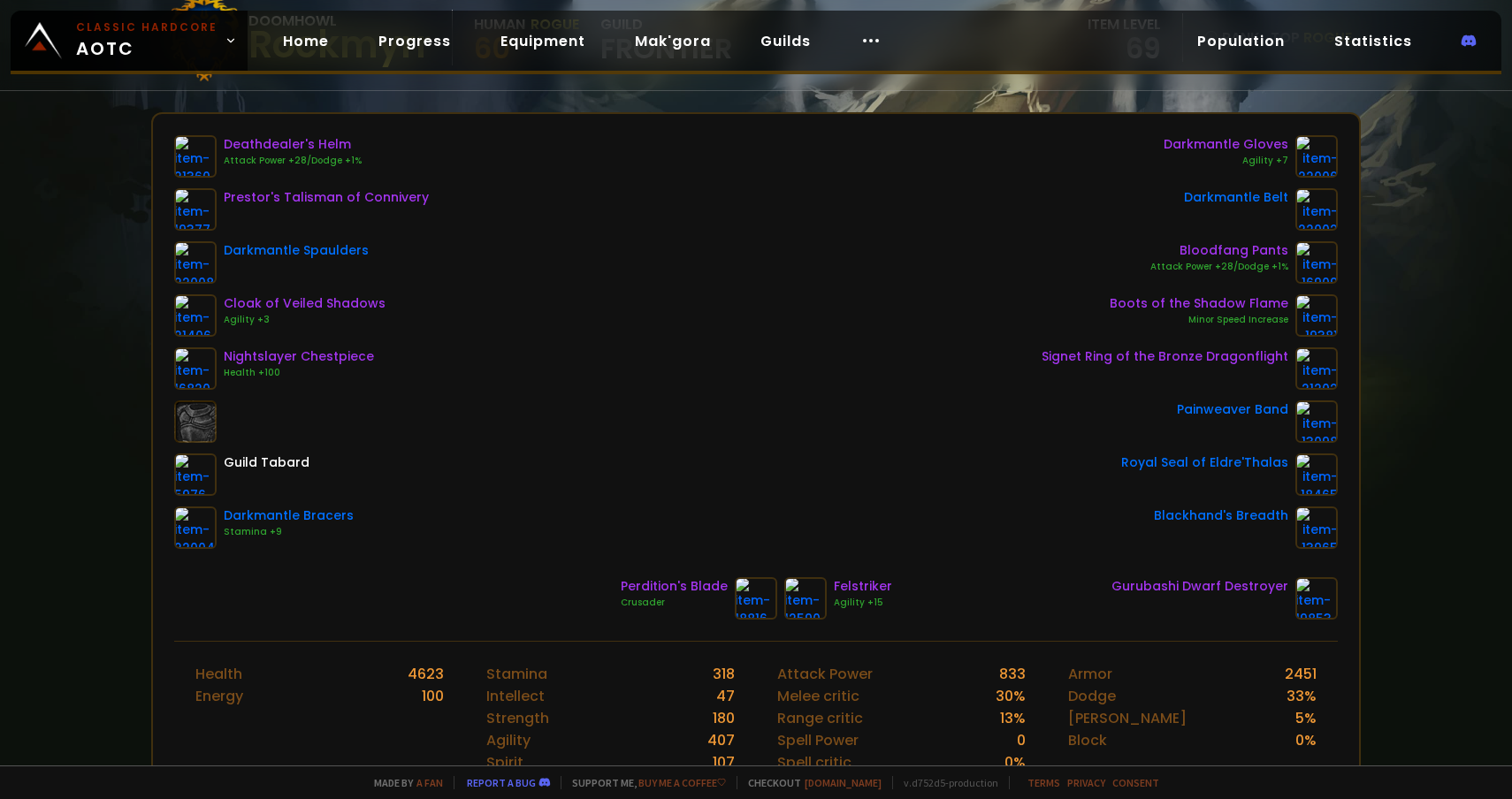
scroll to position [196, 0]
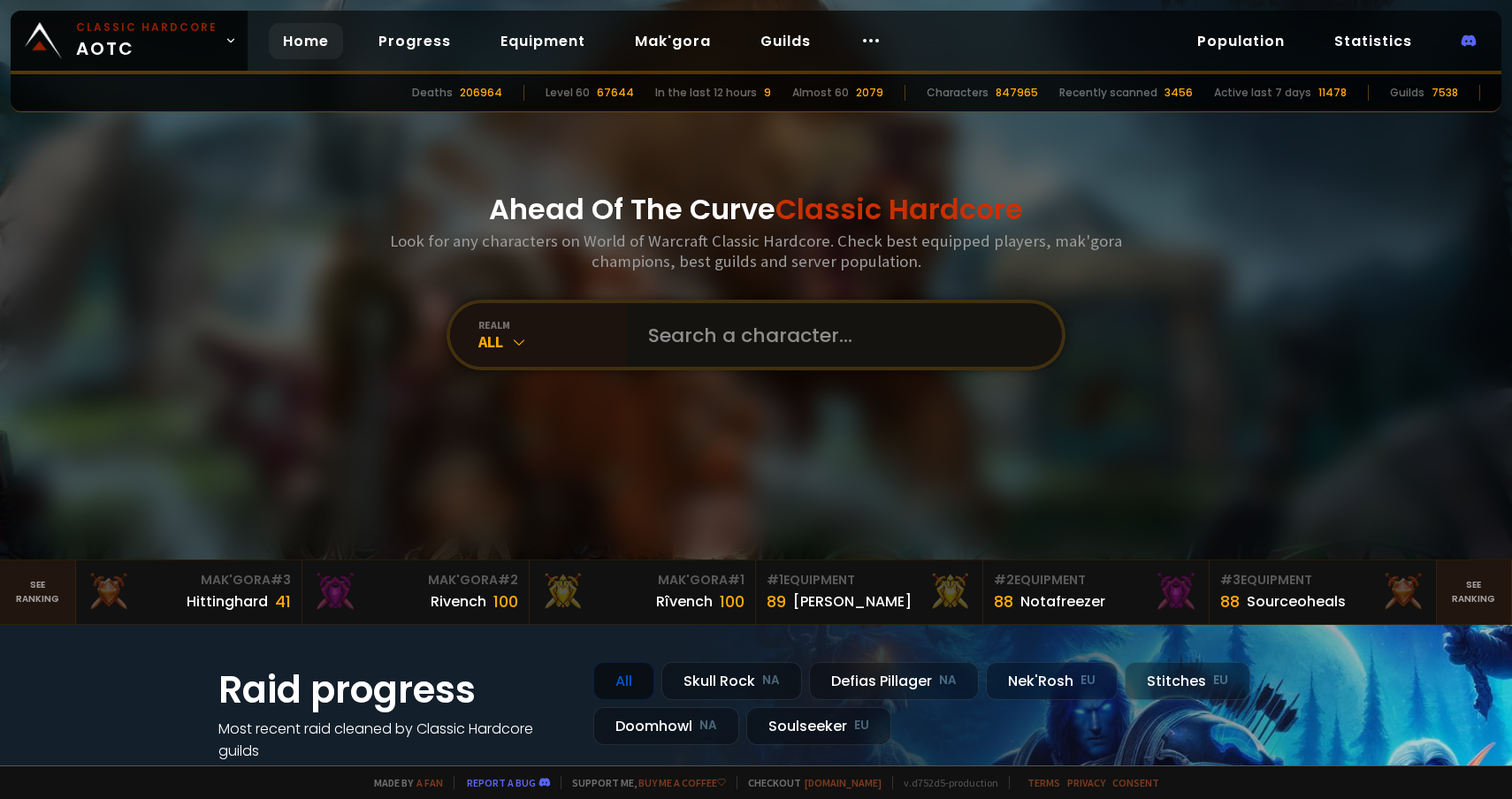
click at [682, 340] on input "text" at bounding box center [839, 335] width 403 height 64
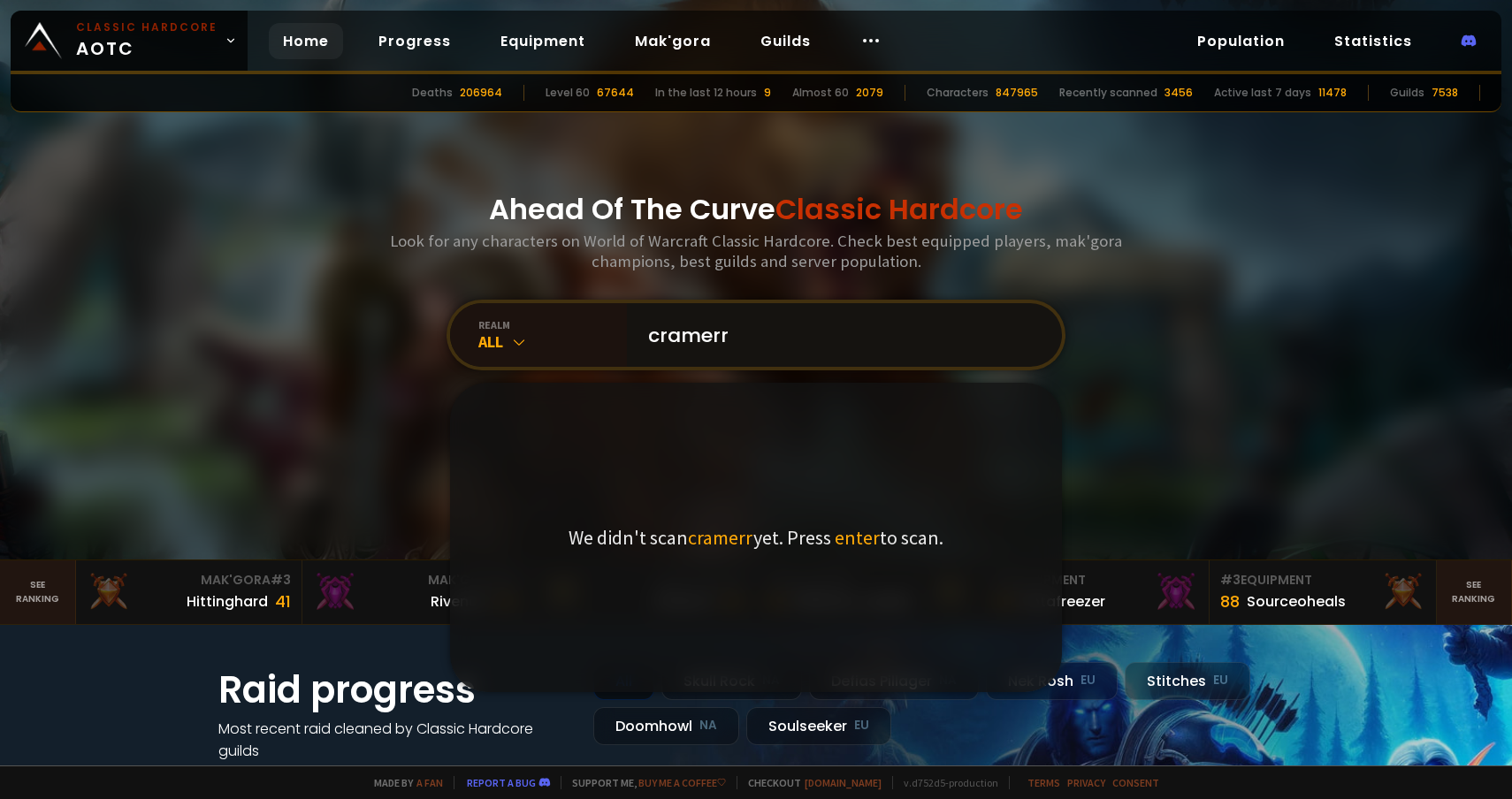
type input "[PERSON_NAME]"
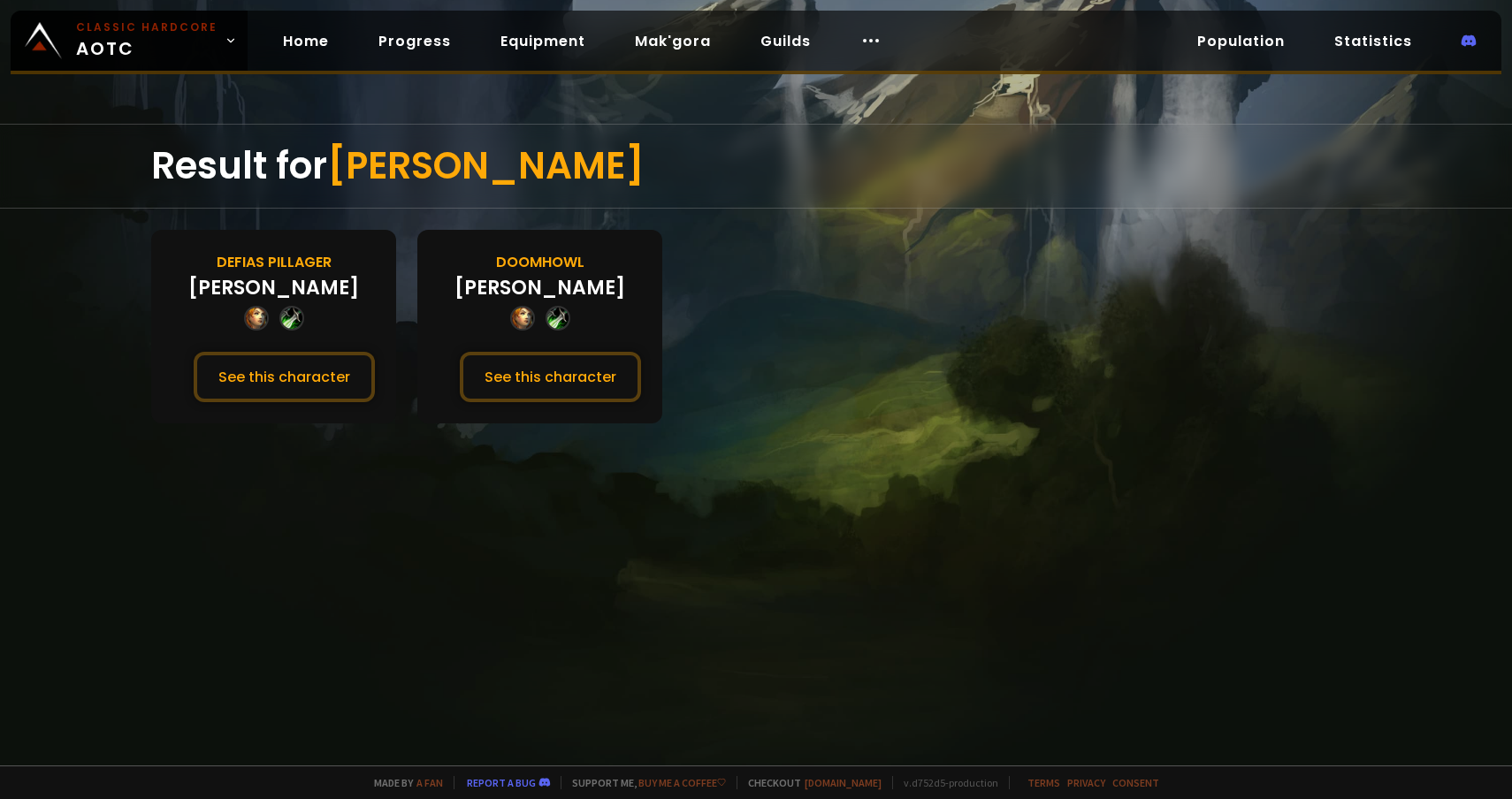
click at [550, 399] on div "Doomhowl [PERSON_NAME] See this character" at bounding box center [540, 326] width 245 height 193
click at [572, 375] on button "See this character" at bounding box center [551, 377] width 181 height 50
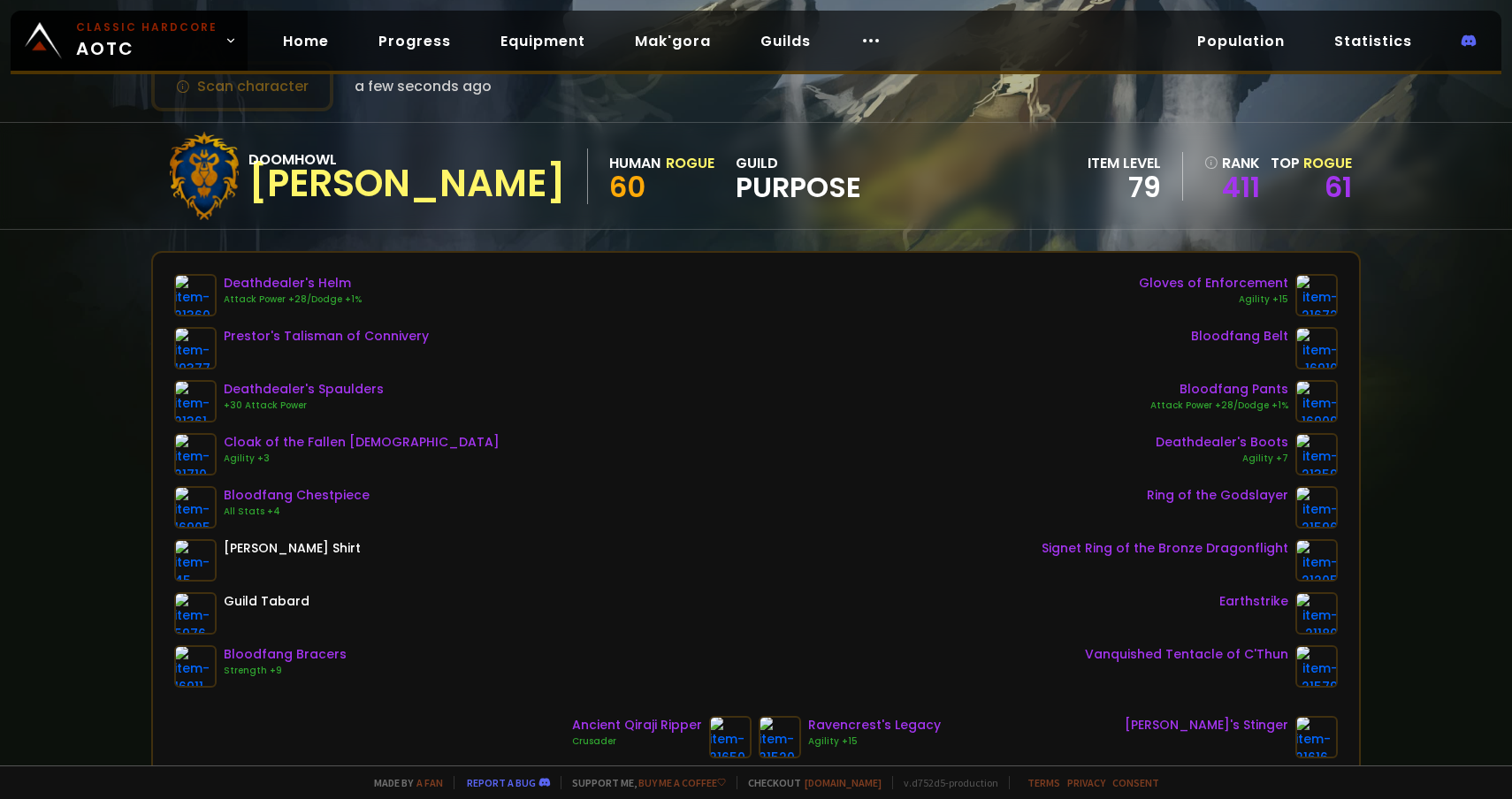
scroll to position [62, 0]
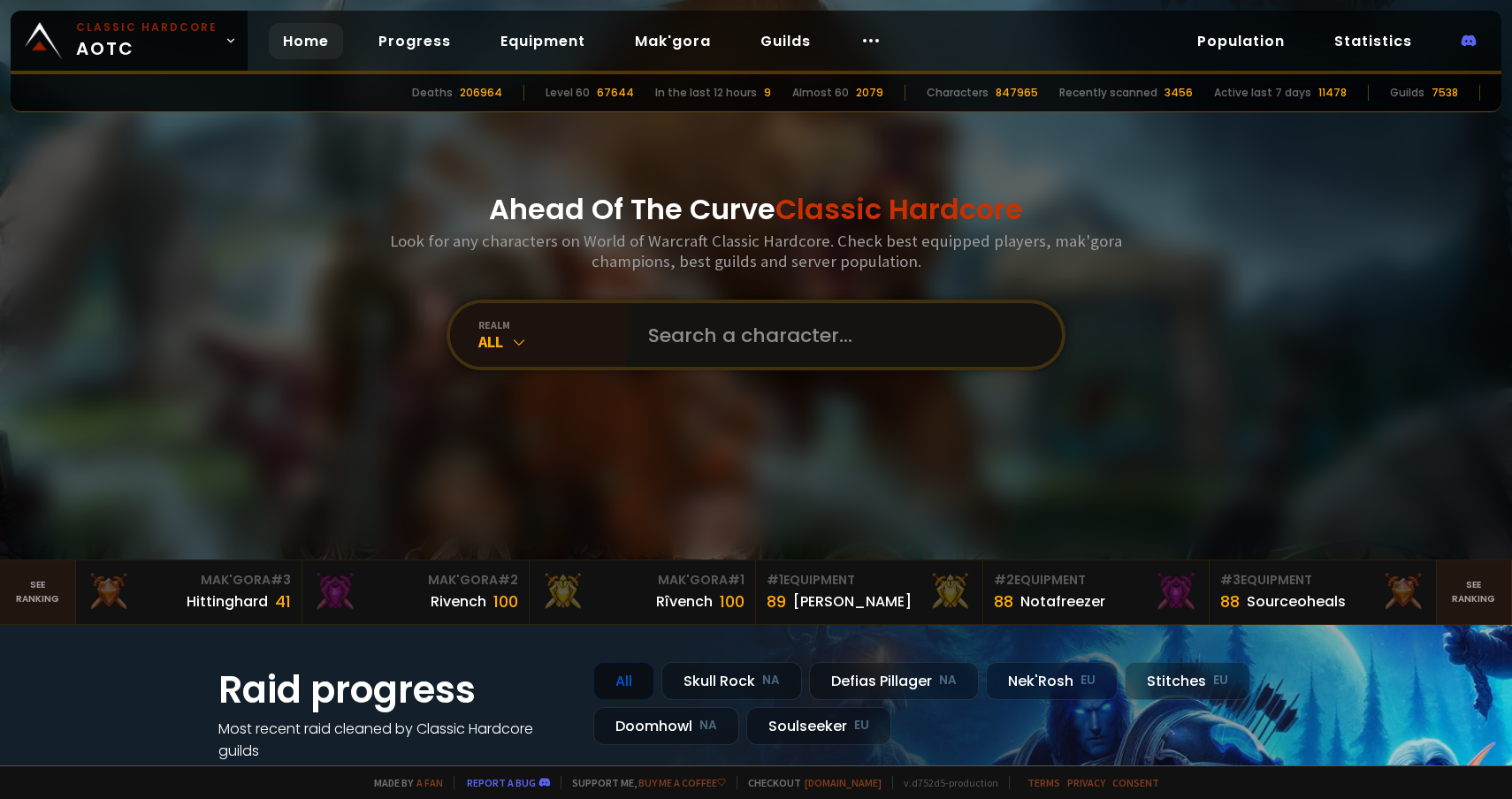
click at [684, 360] on input "text" at bounding box center [839, 335] width 403 height 64
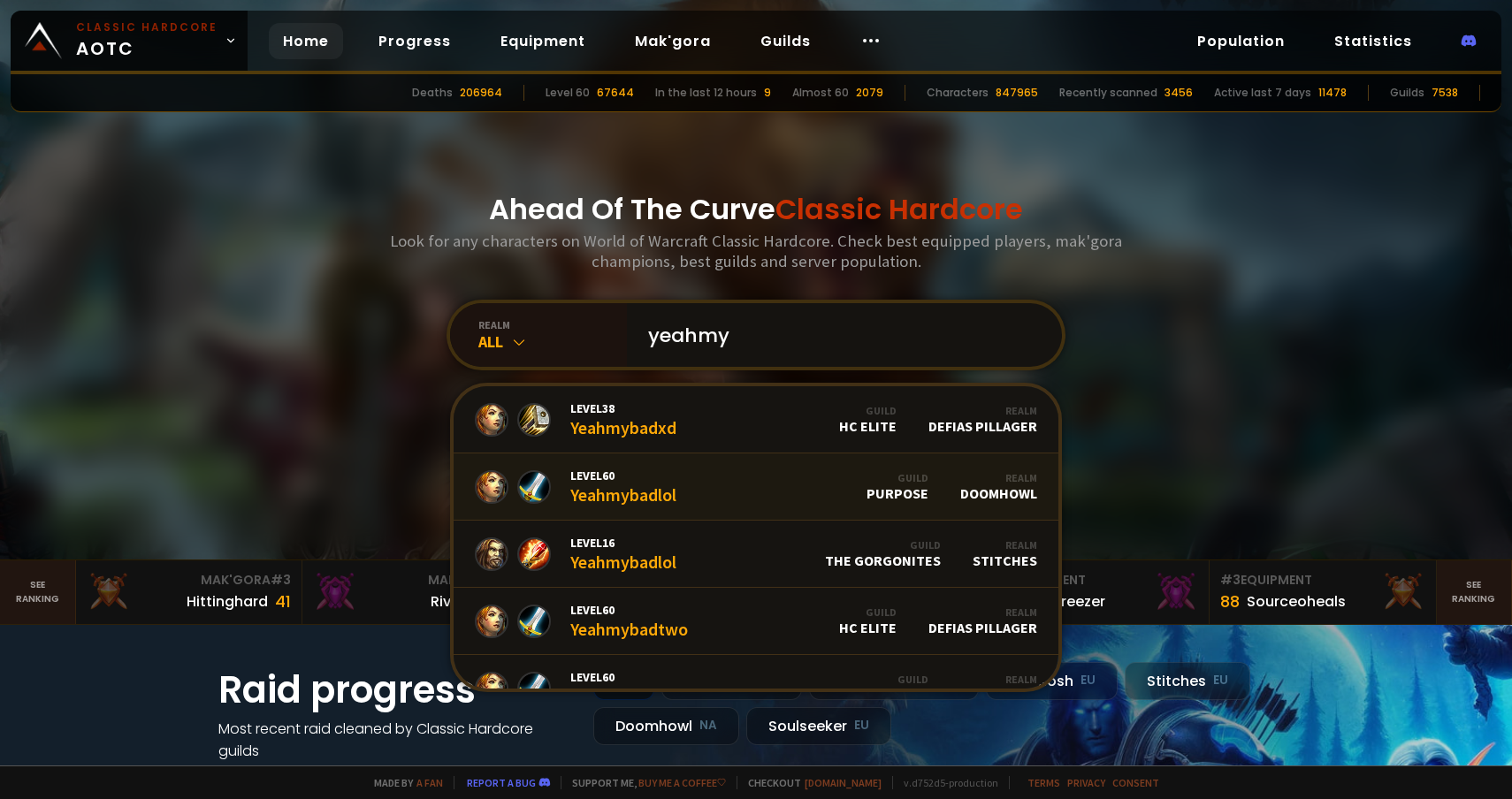
scroll to position [73, 0]
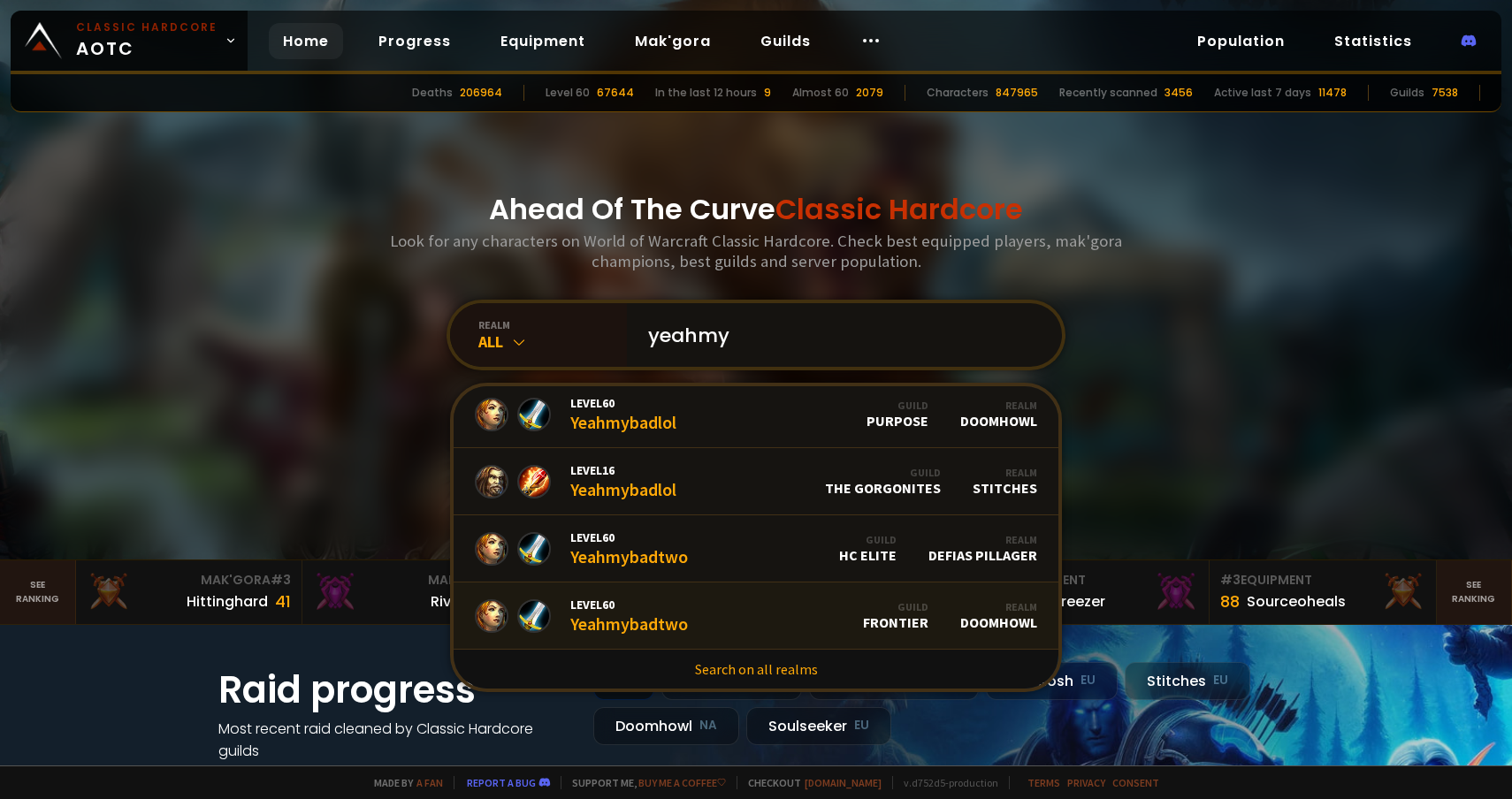
type input "yeahmy"
click at [737, 615] on link "Level 60 Yeahmybadtwo Guild Frontier Realm Doomhowl" at bounding box center [756, 616] width 605 height 67
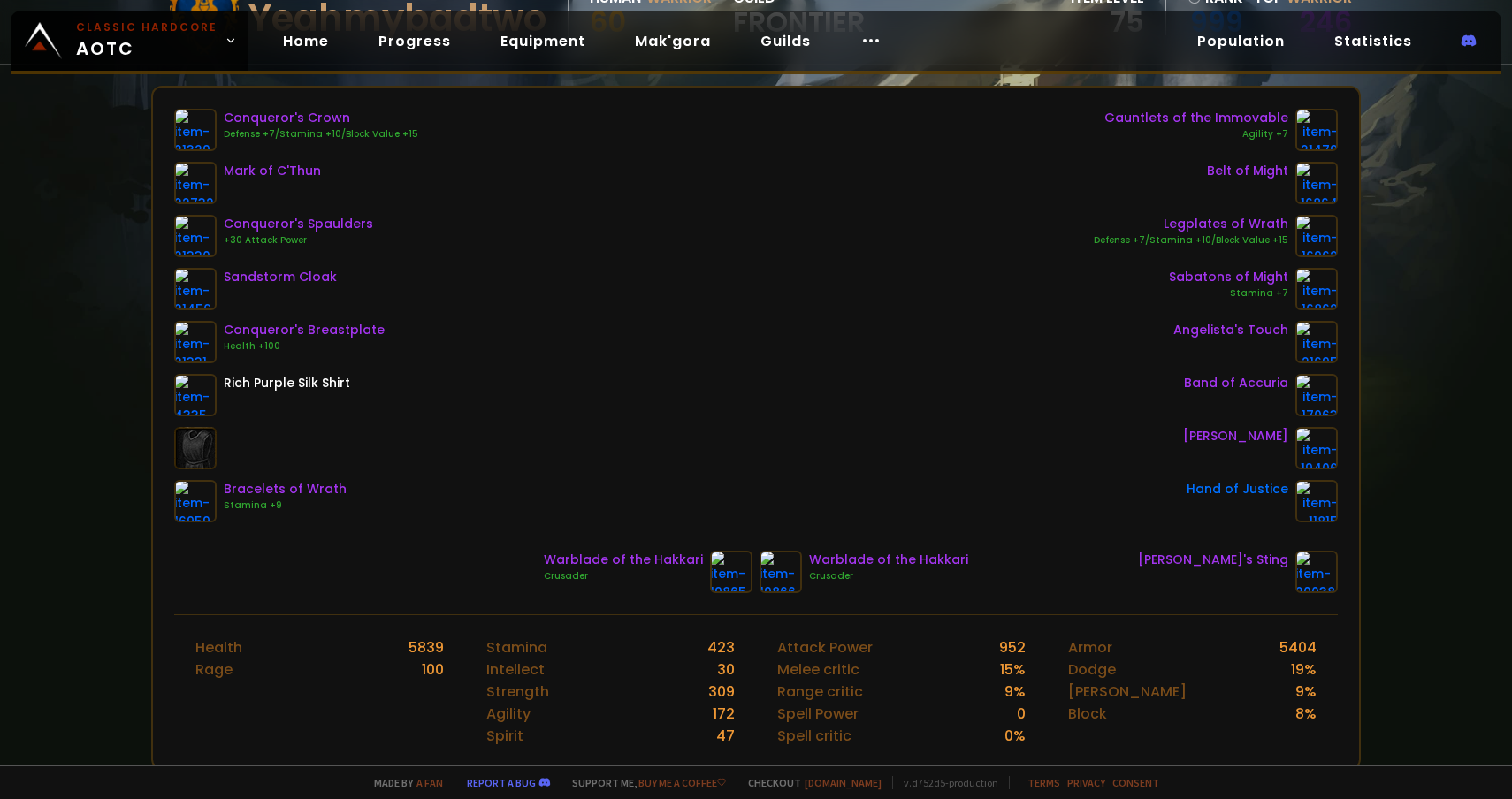
scroll to position [222, 0]
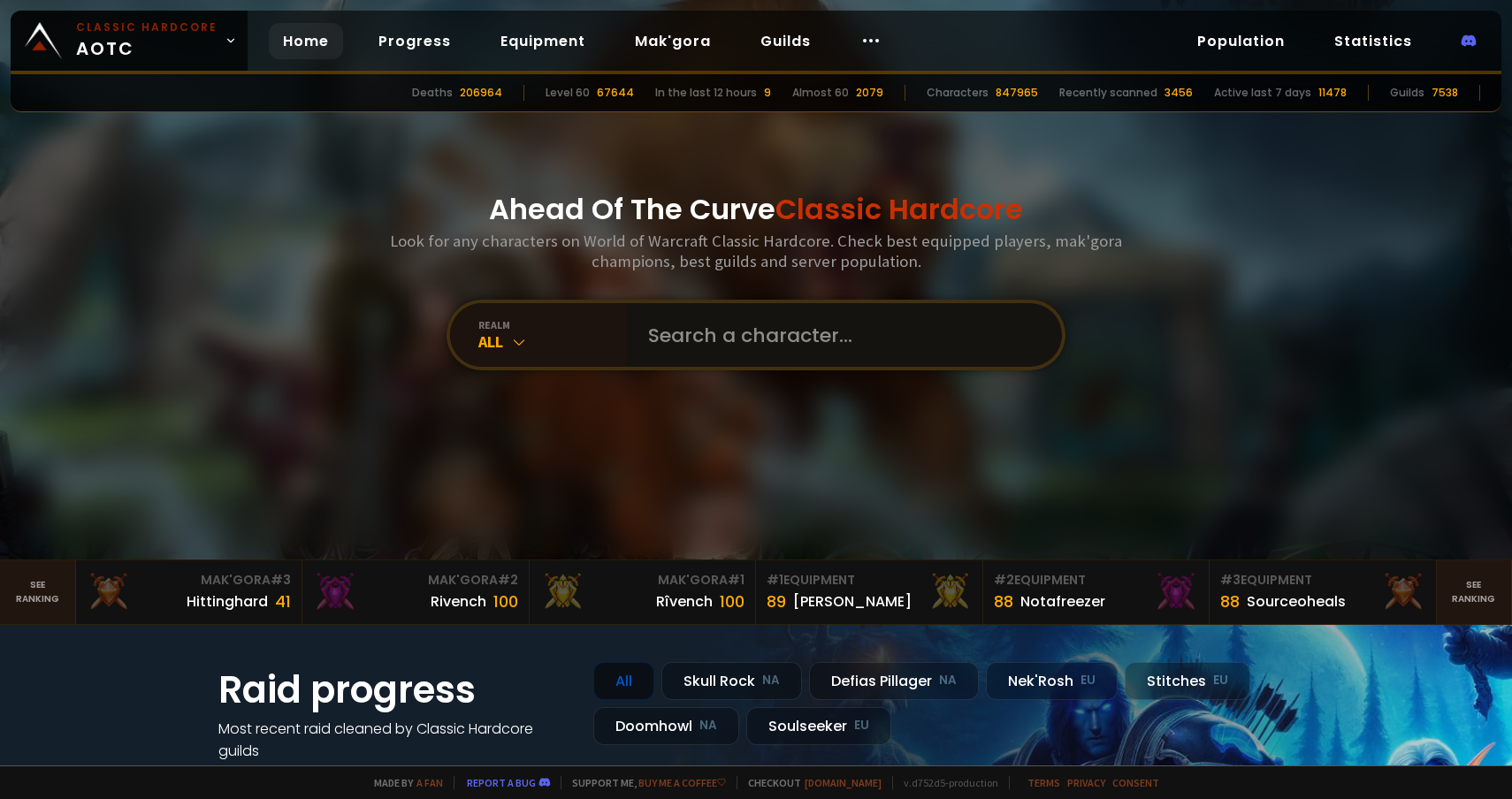
click at [674, 350] on input "text" at bounding box center [839, 335] width 403 height 64
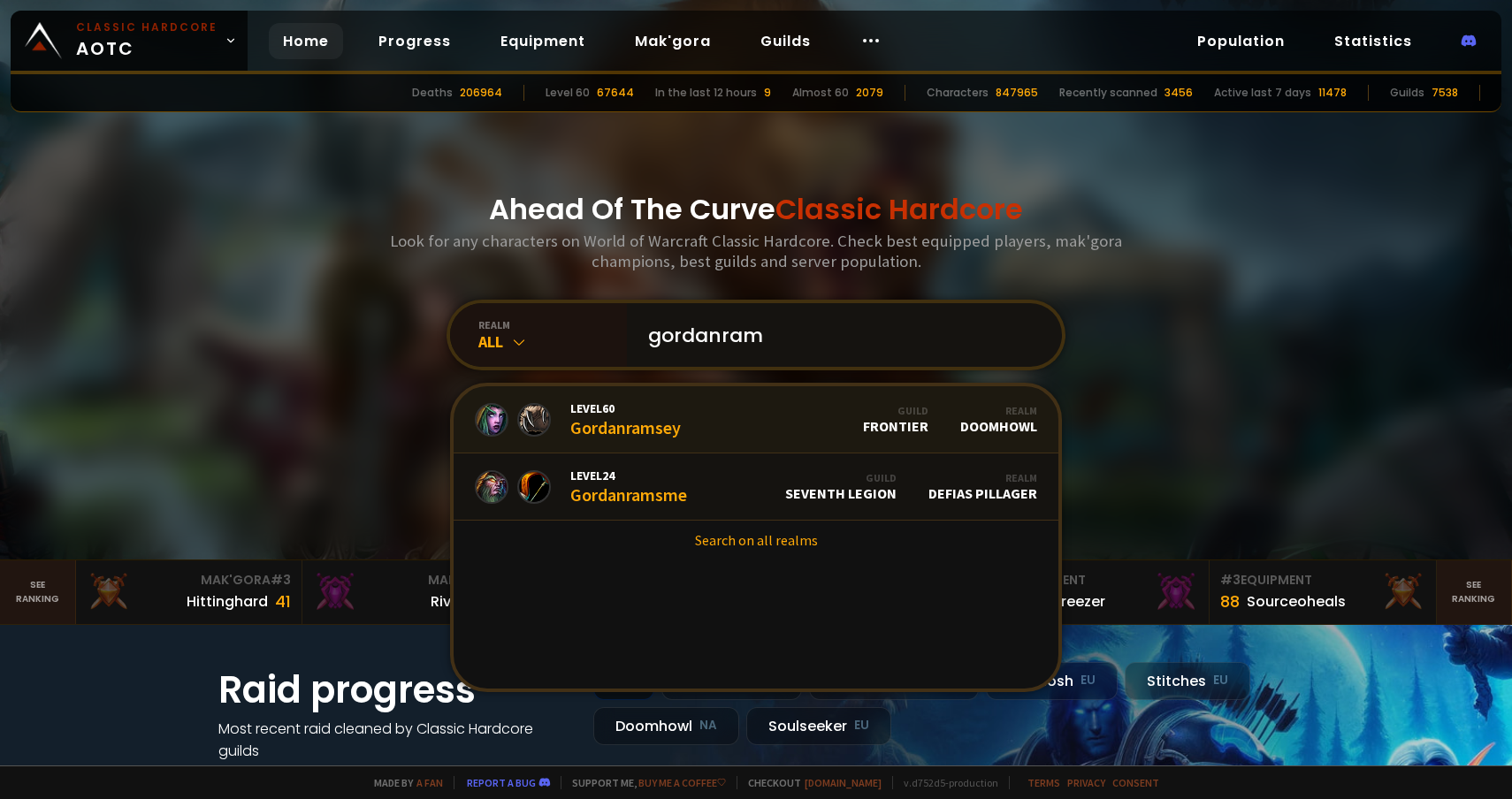
type input "gordanram"
click at [713, 417] on link "Level 60 Gordanramsey Guild Frontier Realm Doomhowl" at bounding box center [756, 420] width 605 height 67
